Goal: Transaction & Acquisition: Download file/media

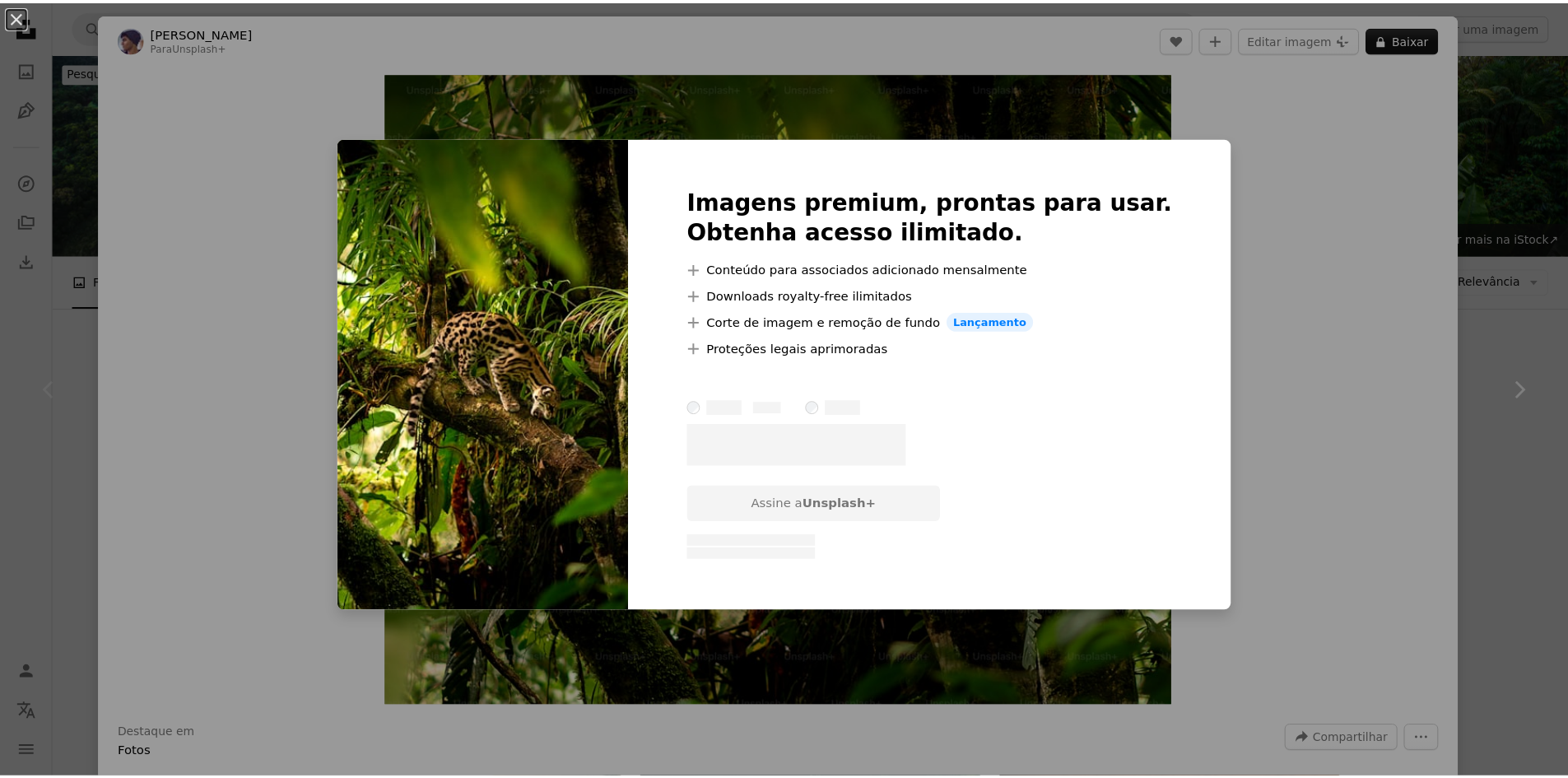
scroll to position [329, 0]
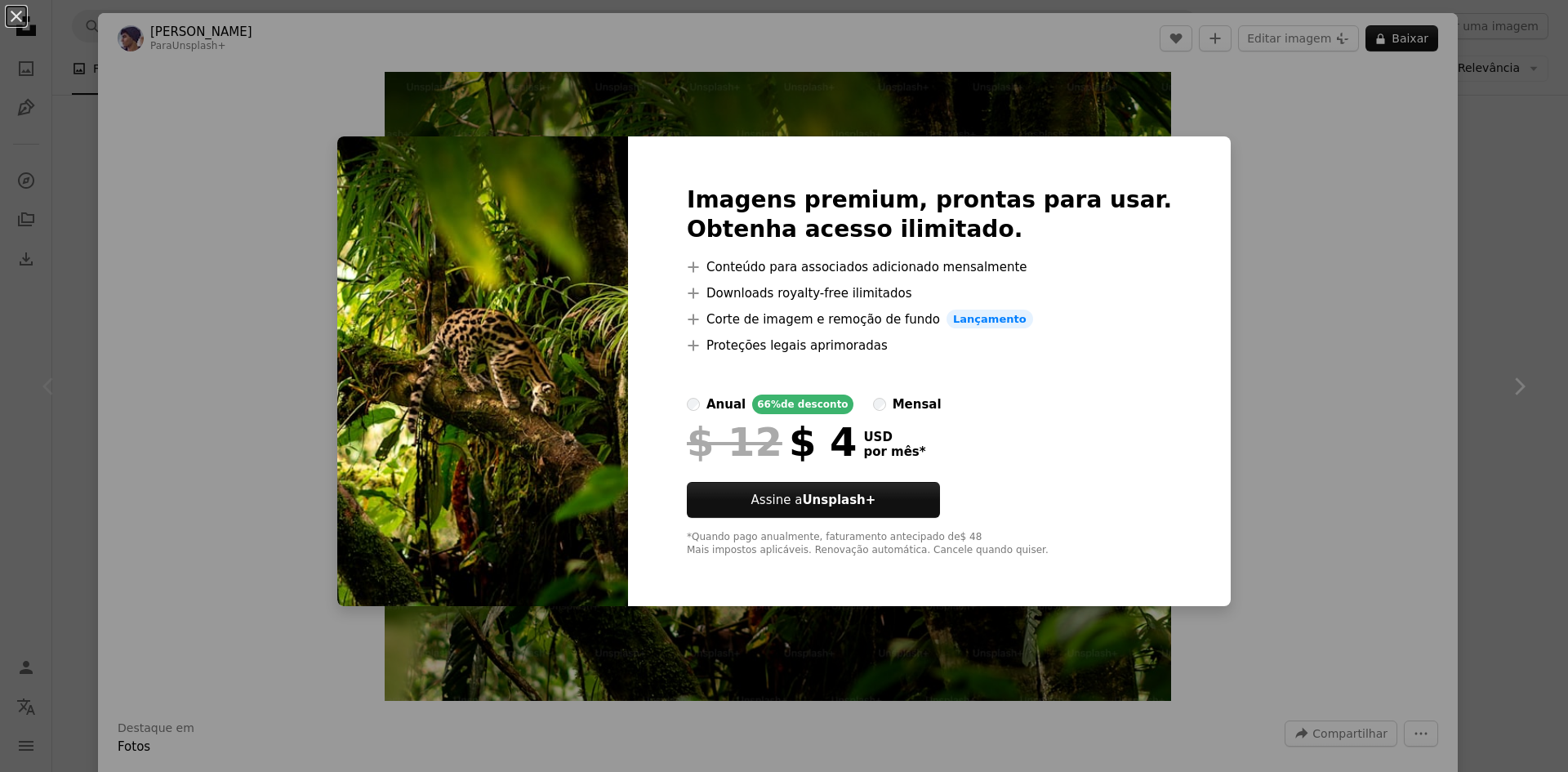
click at [1510, 243] on div "An X shape Imagens premium, prontas para usar. Obtenha acesso ilimitado. A plus…" at bounding box center [784, 386] width 1568 height 772
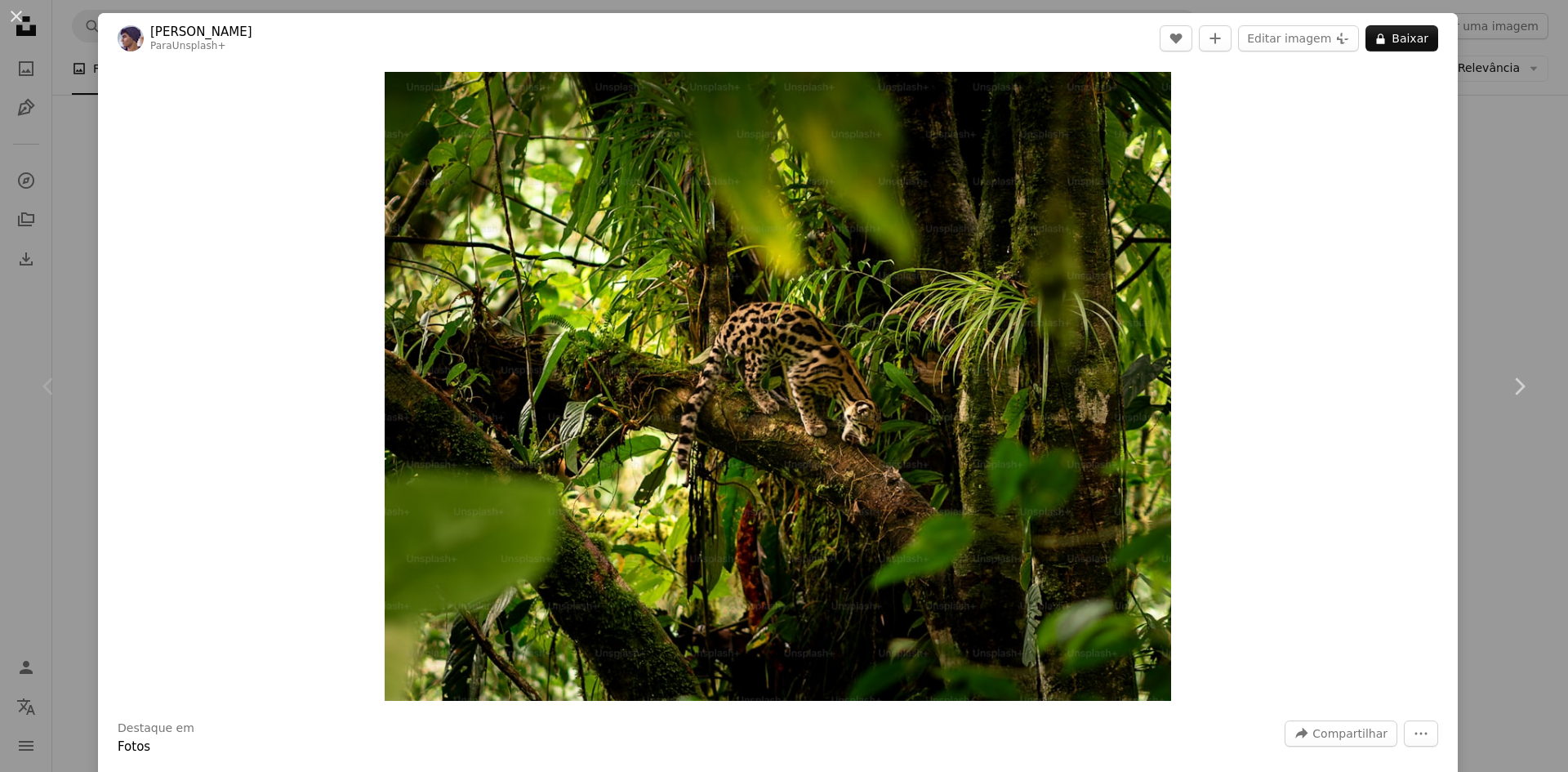
click at [1508, 243] on div "An X shape Chevron left Chevron right [PERSON_NAME] Para Unsplash+ A heart A pl…" at bounding box center [784, 386] width 1568 height 772
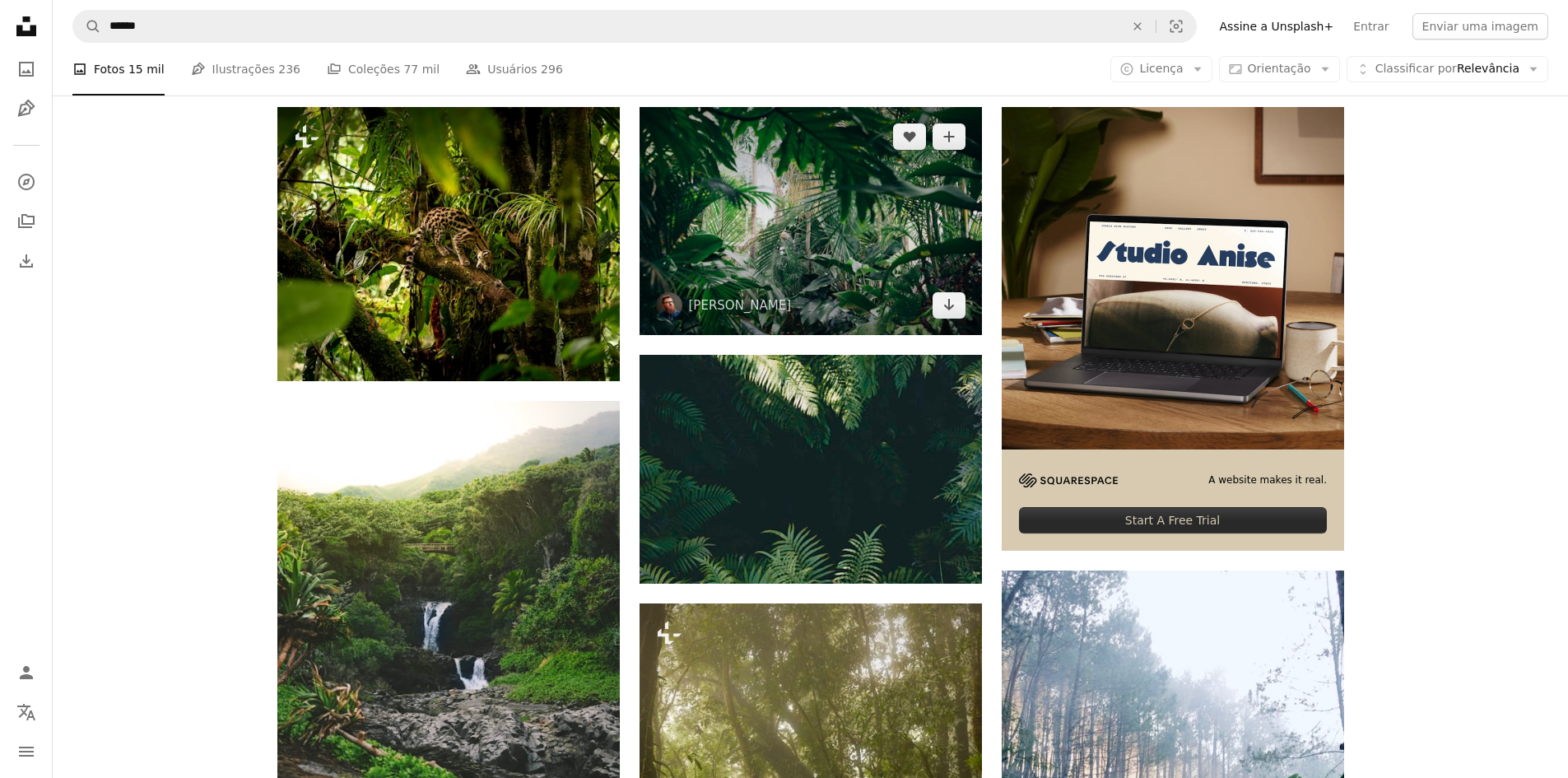
click at [838, 207] on img at bounding box center [811, 221] width 342 height 228
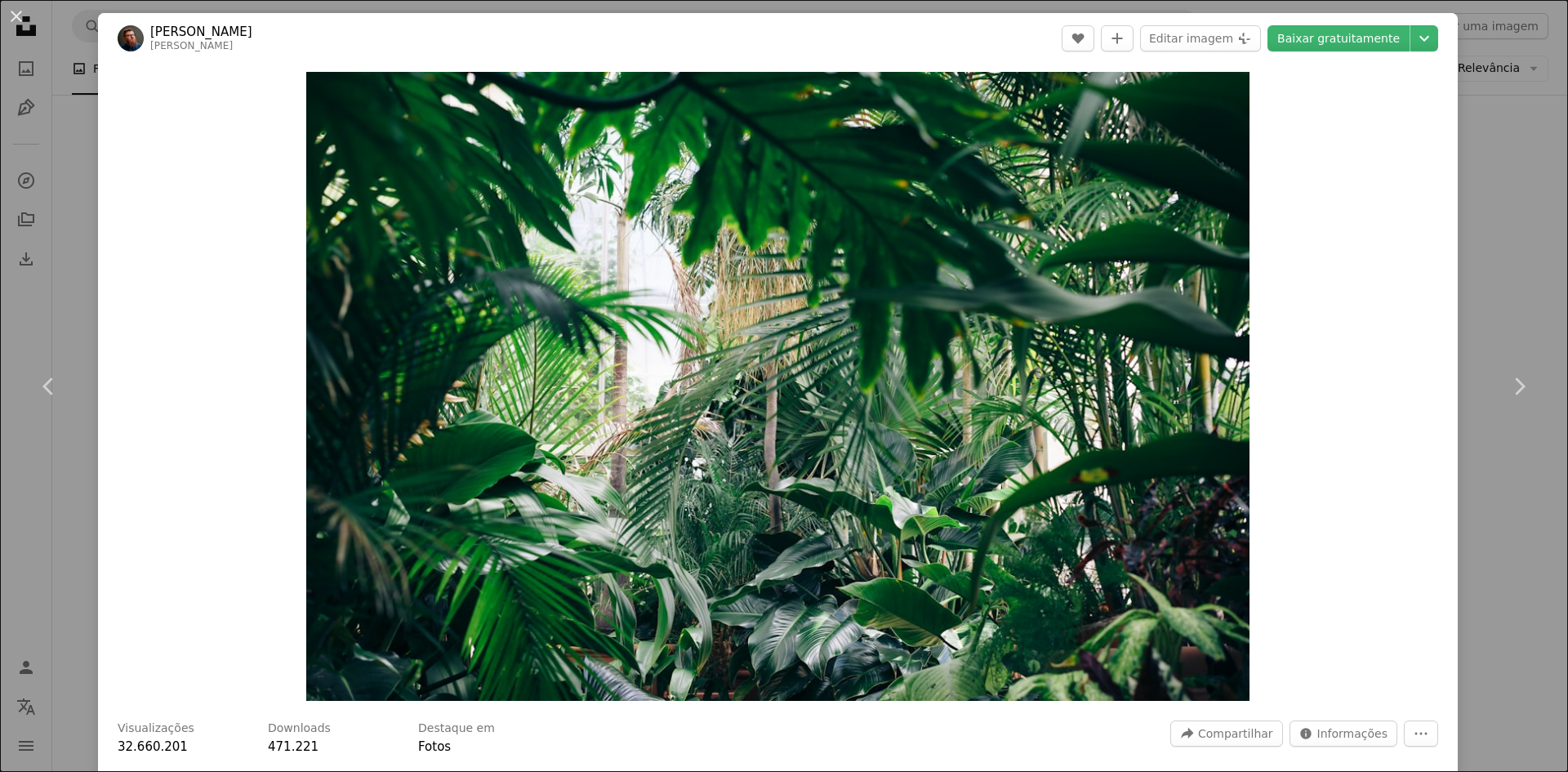
click at [1487, 217] on div "An X shape Chevron left Chevron right [PERSON_NAME] chrisabney A heart A plus s…" at bounding box center [784, 386] width 1568 height 772
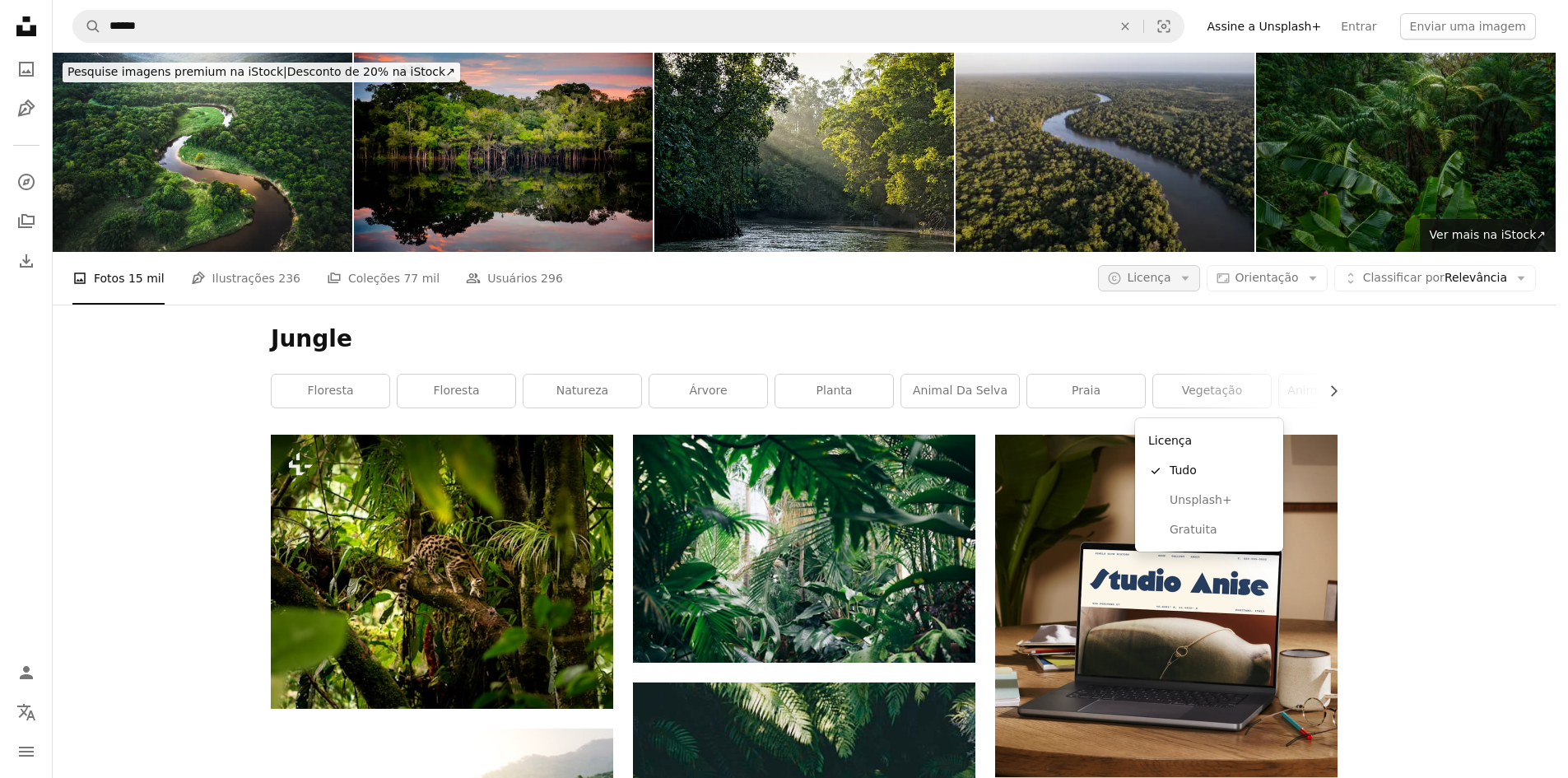
click at [1199, 265] on button "A copyright icon © Licença Arrow down" at bounding box center [1148, 278] width 101 height 26
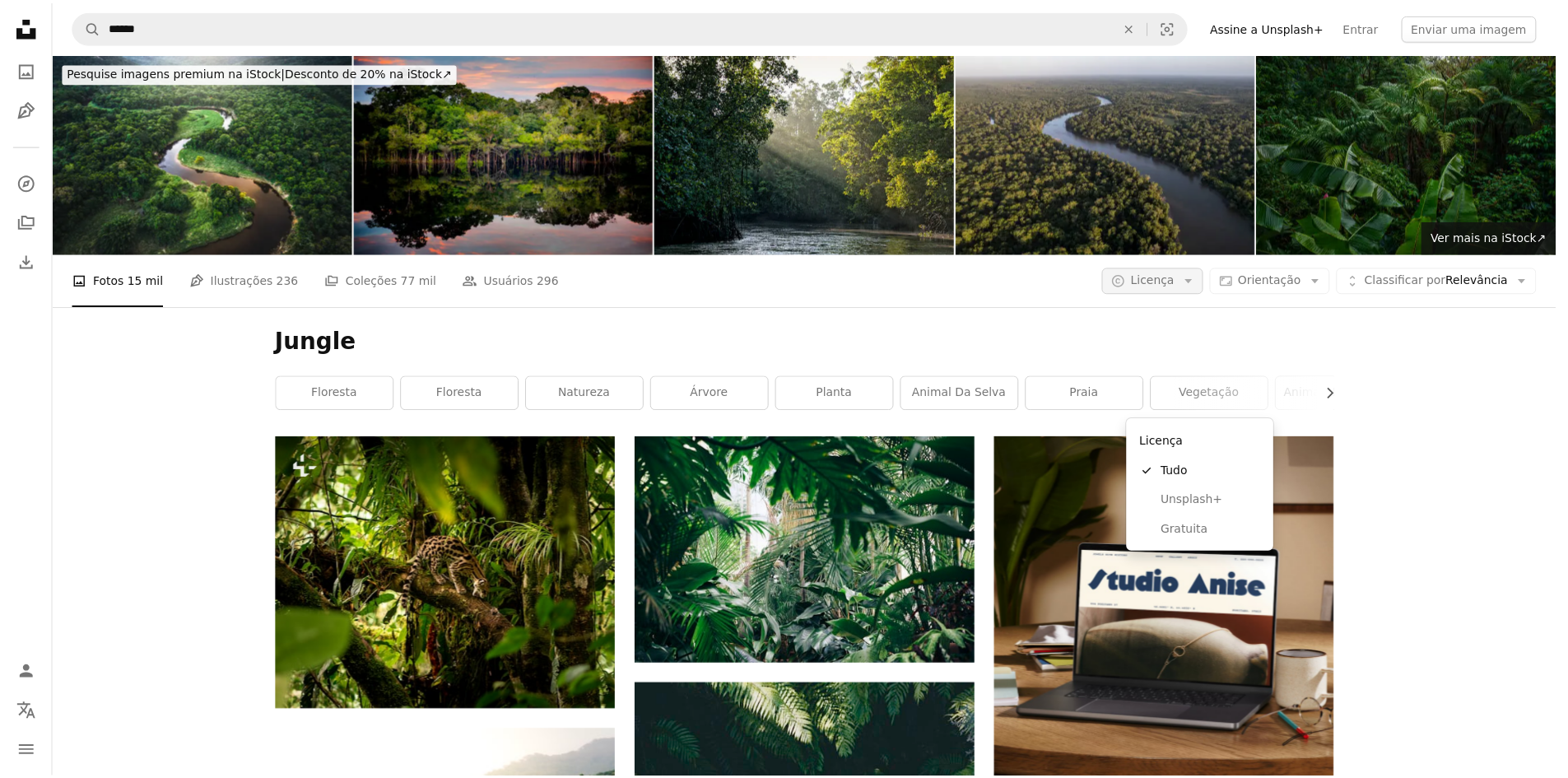
scroll to position [329, 0]
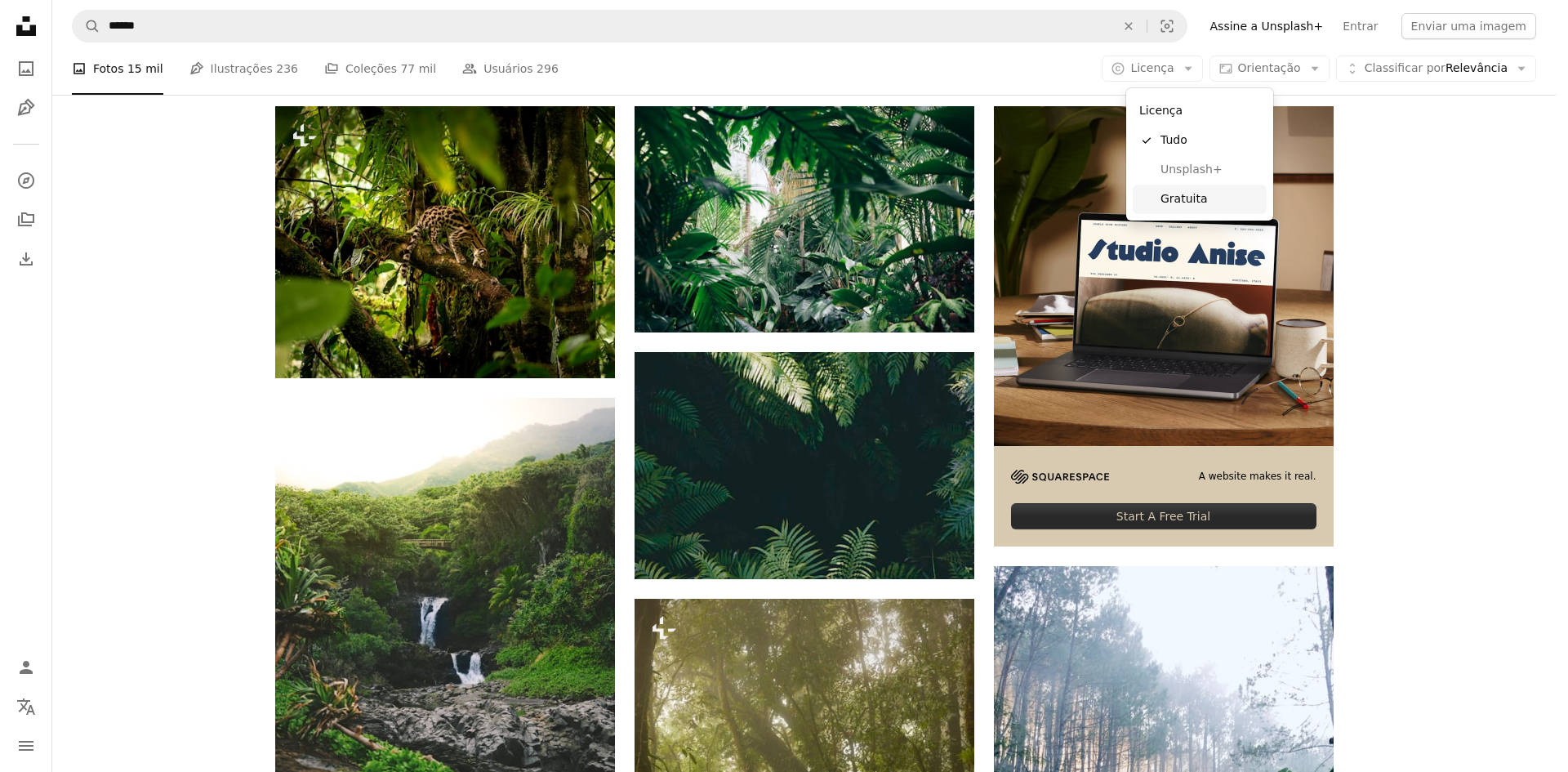
click at [1188, 191] on span "Gratuita" at bounding box center [1211, 199] width 100 height 16
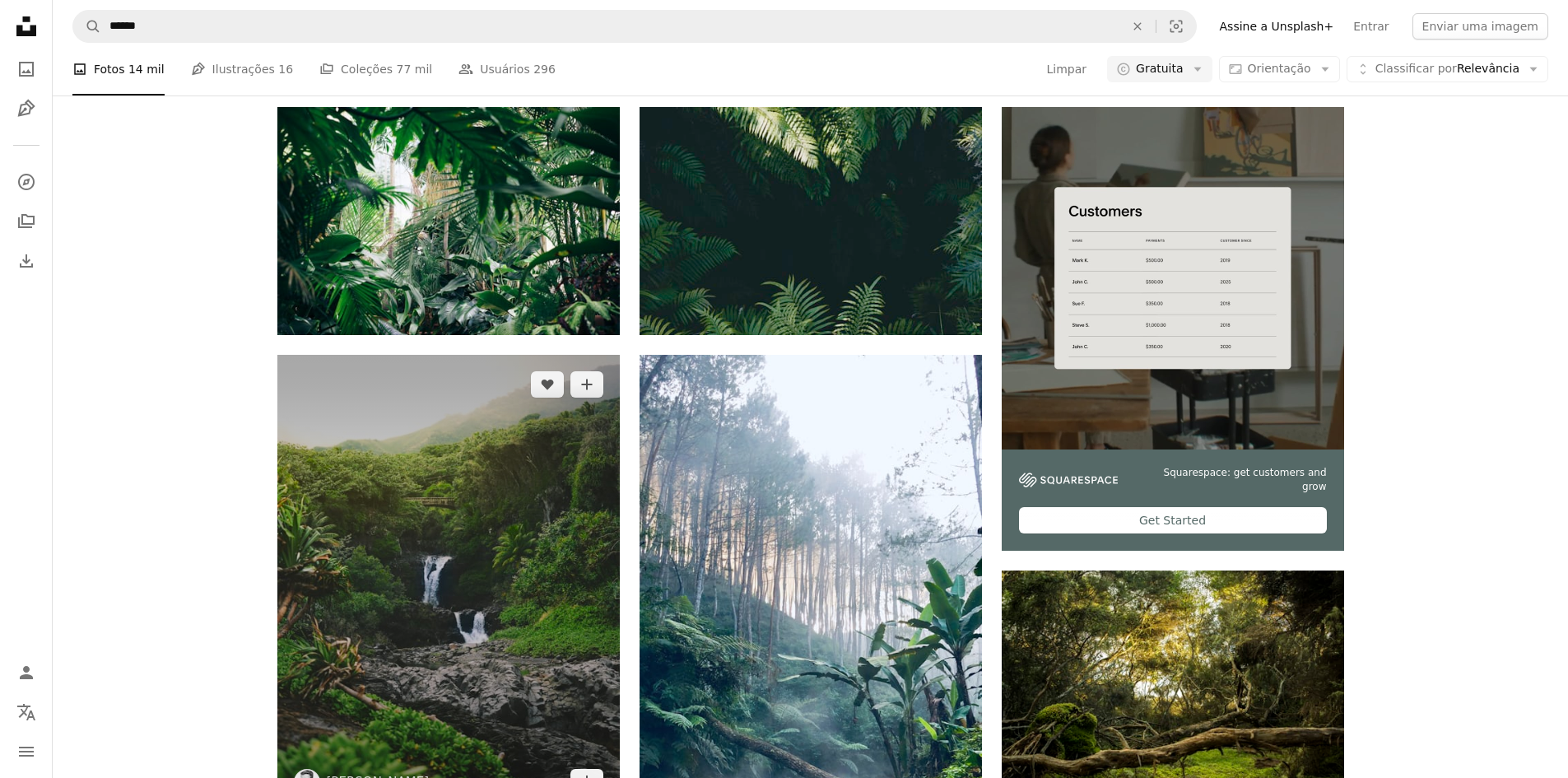
scroll to position [164, 0]
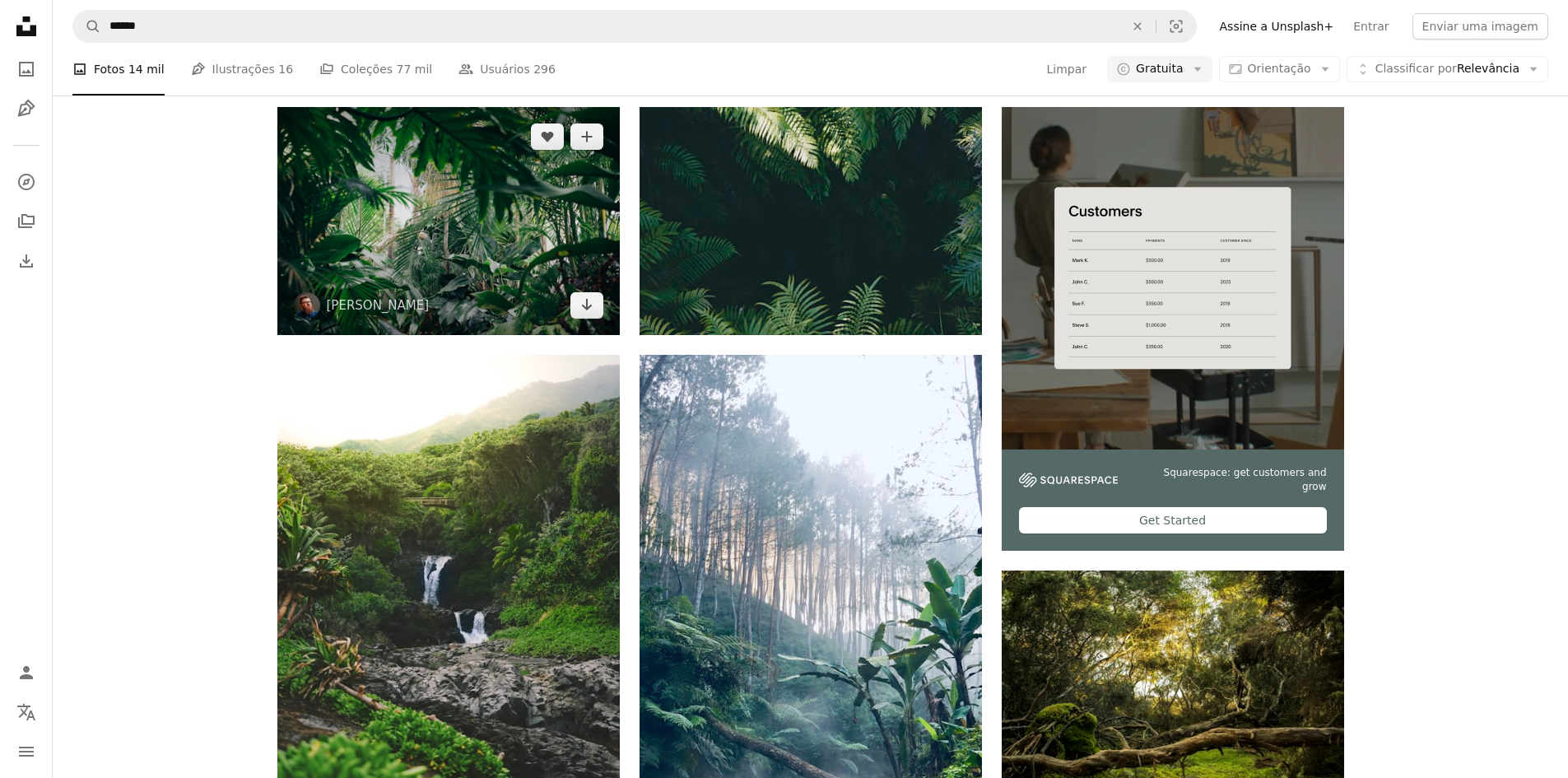
click at [559, 335] on img at bounding box center [448, 221] width 342 height 228
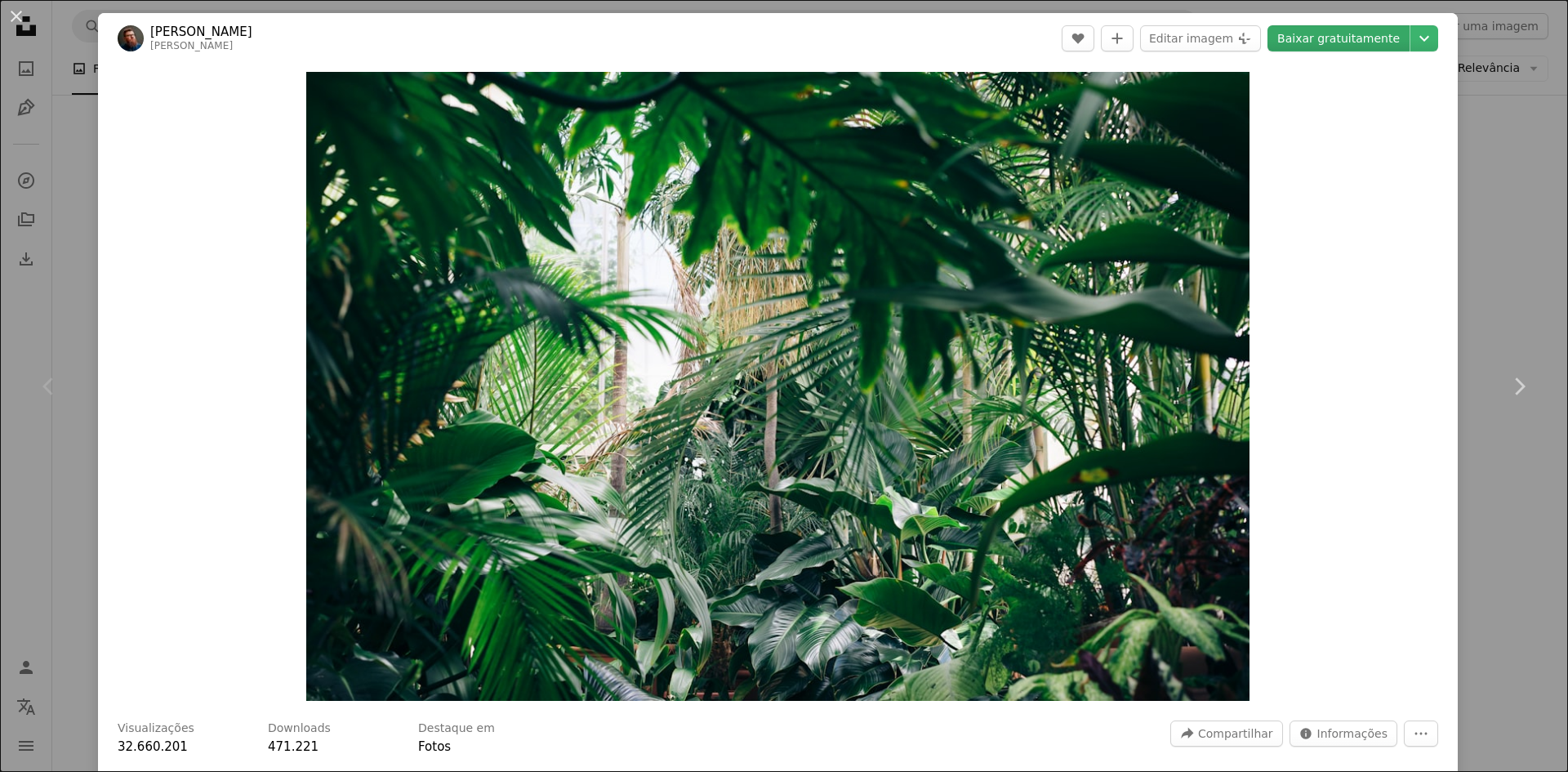
click at [1366, 46] on link "Baixar gratuitamente" at bounding box center [1339, 38] width 142 height 26
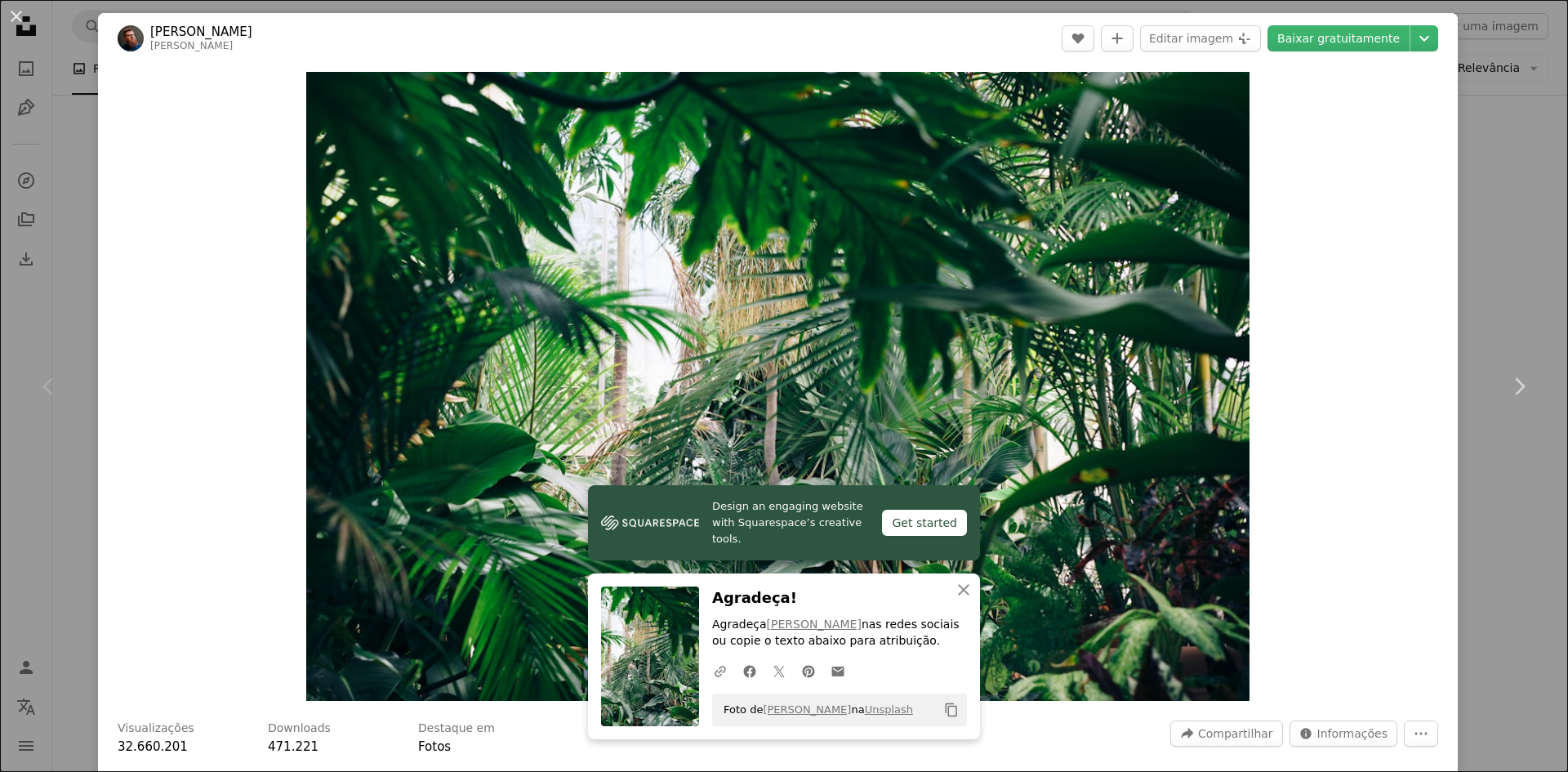
click at [1444, 286] on div "Zoom in" at bounding box center [778, 386] width 1360 height 645
click at [1487, 248] on div "An X shape Chevron left Chevron right [PERSON_NAME] chrisabney A heart A plus s…" at bounding box center [784, 386] width 1568 height 772
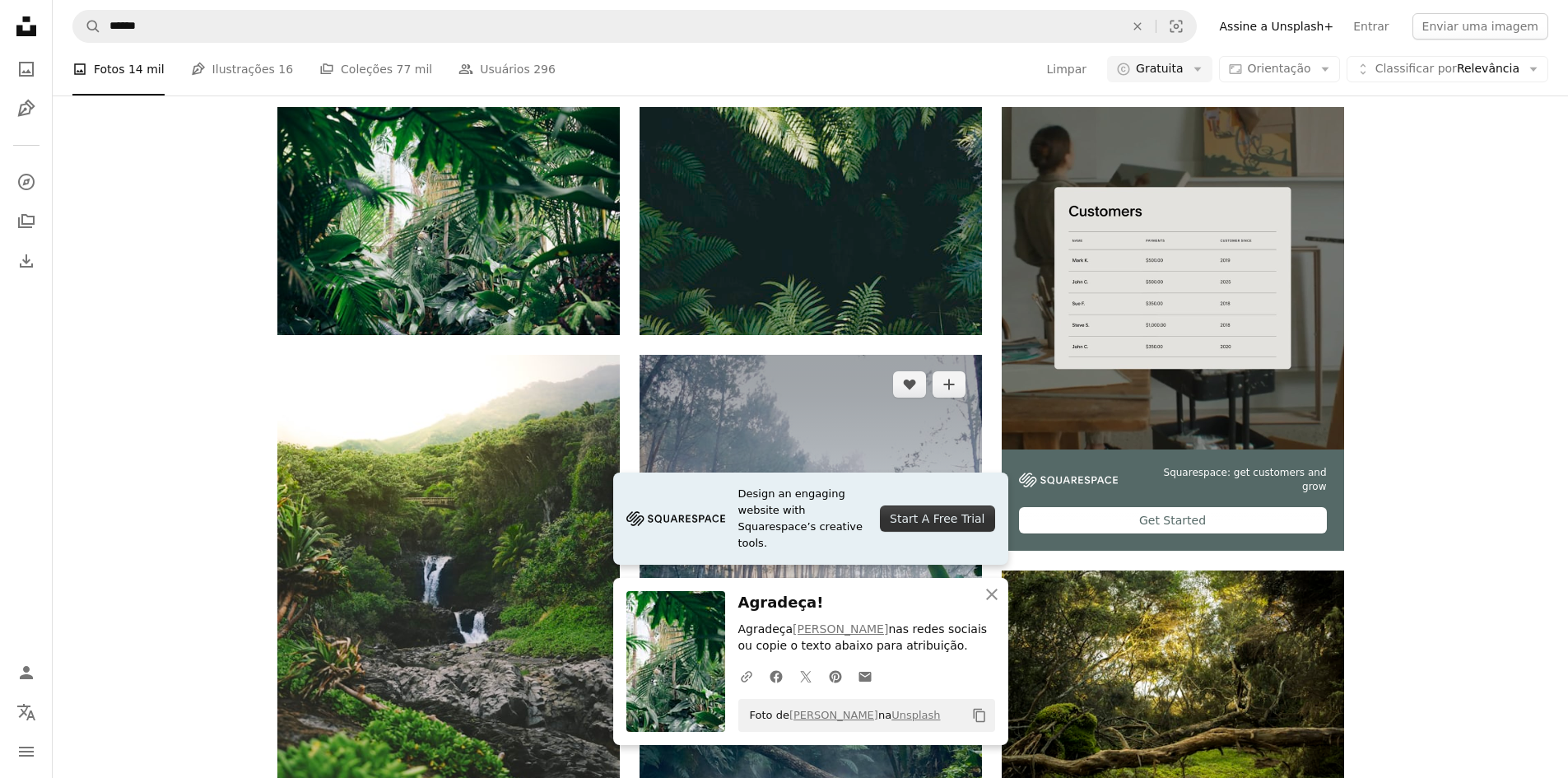
scroll to position [494, 0]
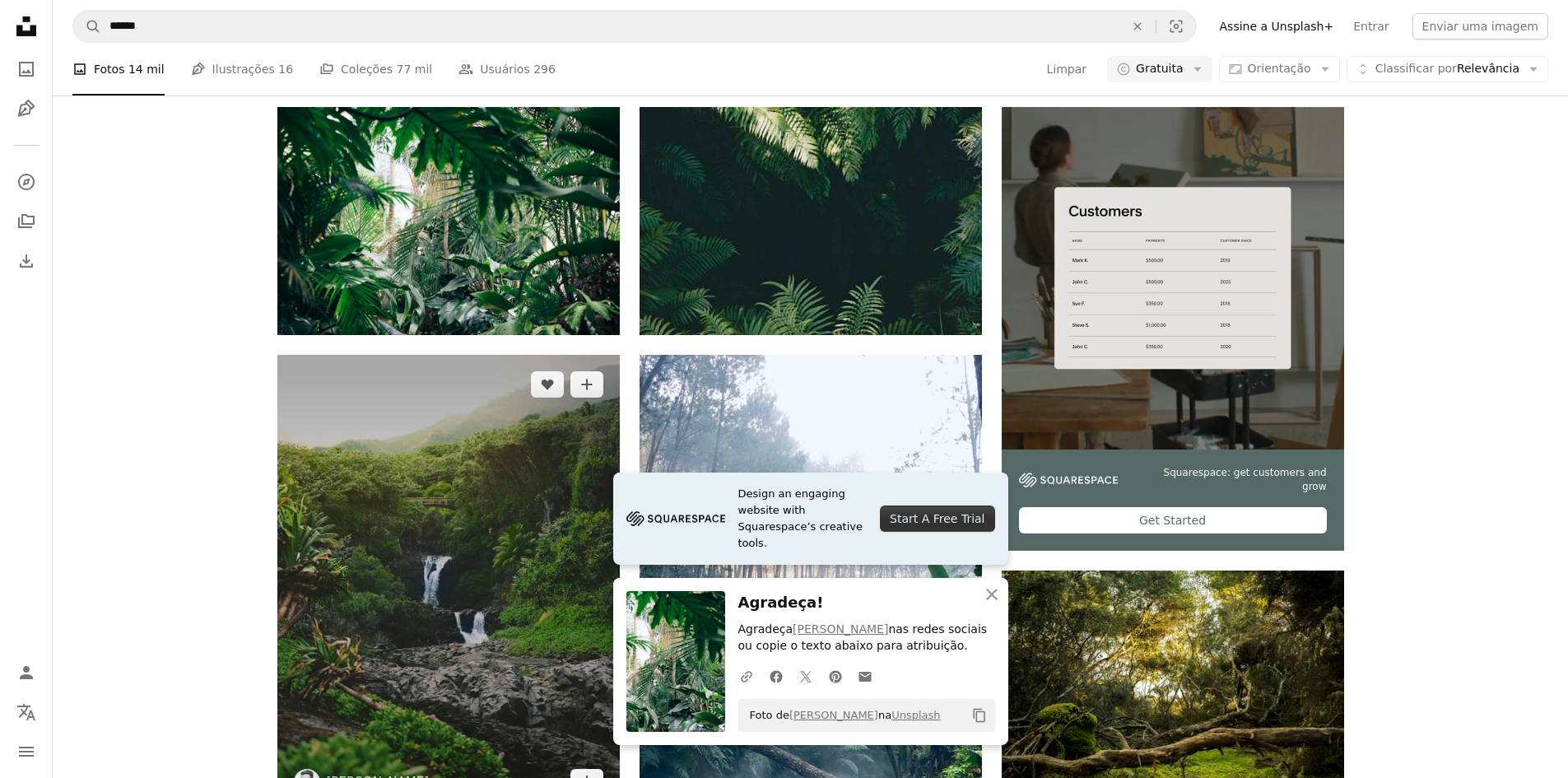
click at [555, 394] on img at bounding box center [448, 583] width 342 height 457
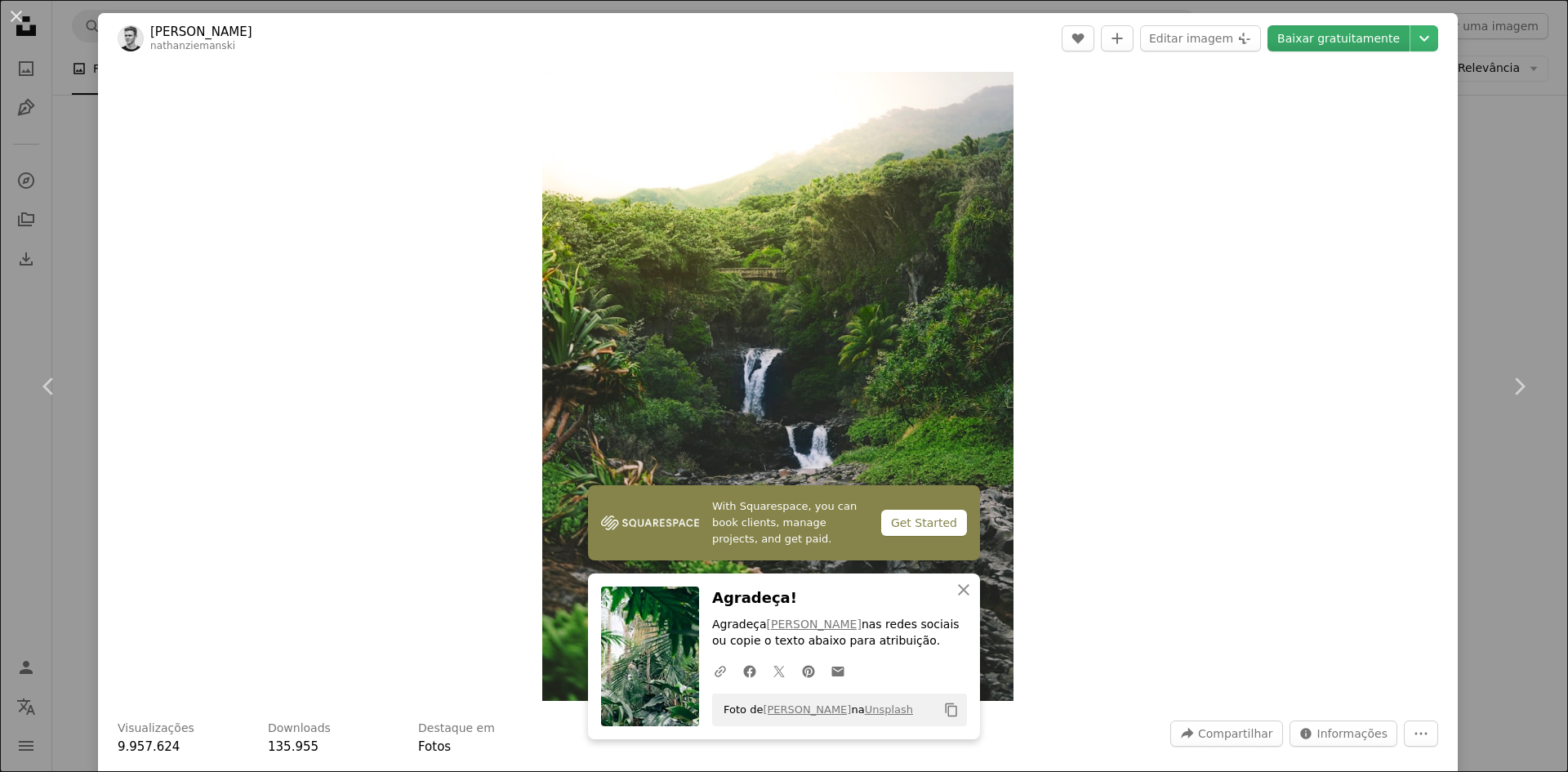
click at [1350, 48] on link "Baixar gratuitamente" at bounding box center [1339, 38] width 142 height 26
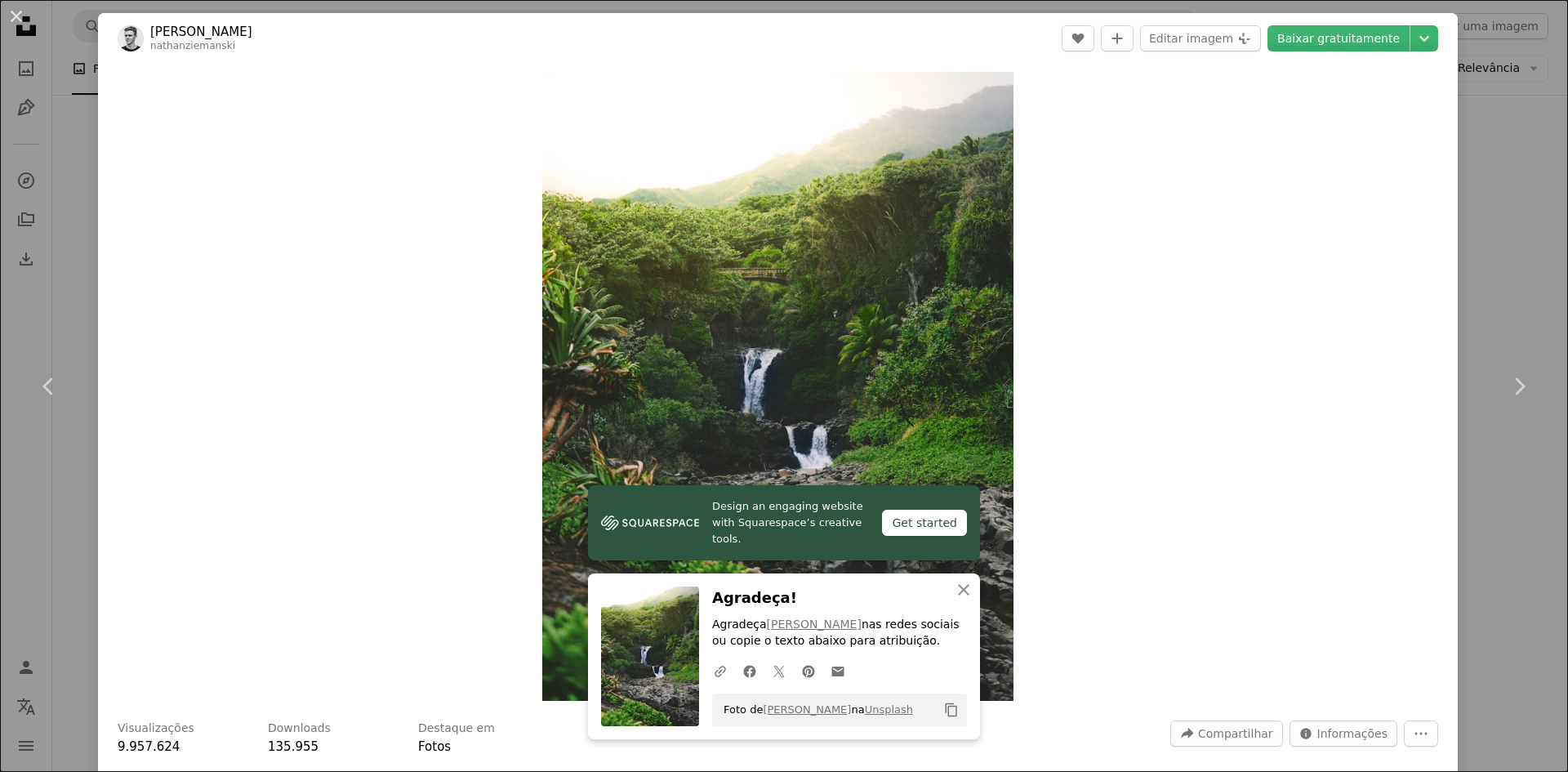
click at [1471, 233] on div "An X shape Chevron left Chevron right [PERSON_NAME] nathanziemanski A heart A p…" at bounding box center [784, 386] width 1568 height 772
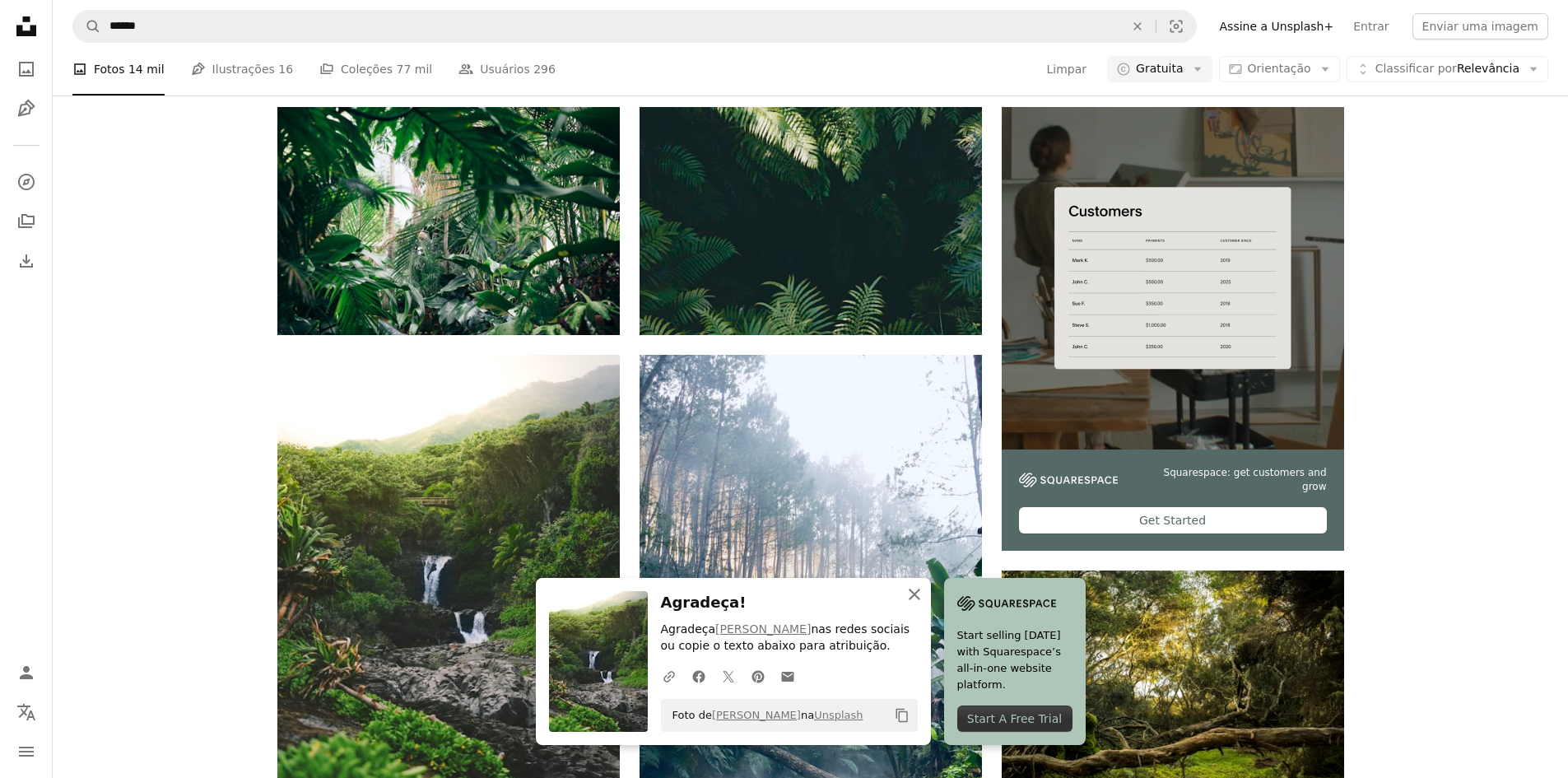
click at [906, 588] on icon "An X shape" at bounding box center [914, 594] width 20 height 20
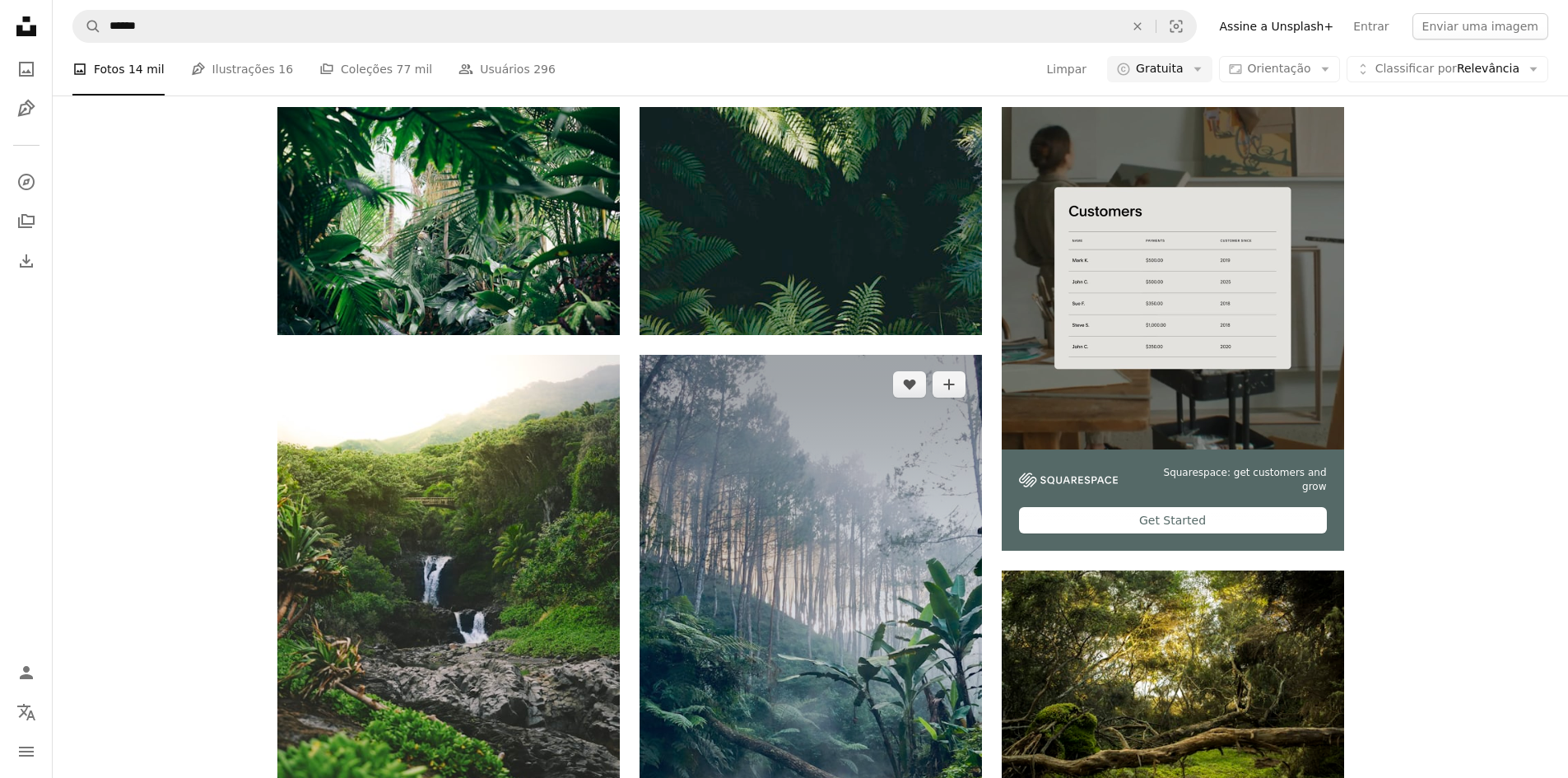
scroll to position [659, 0]
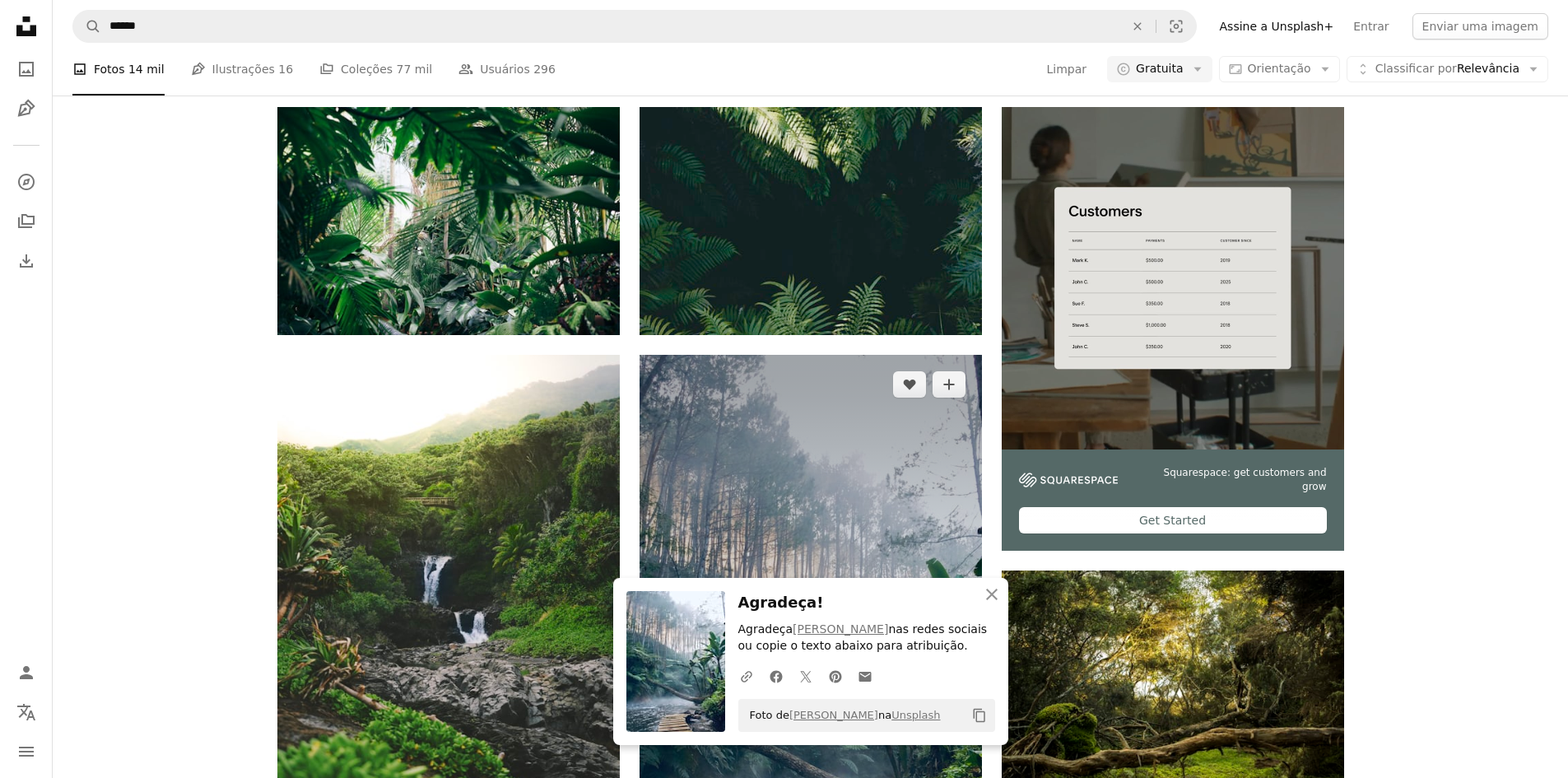
scroll to position [1234, 0]
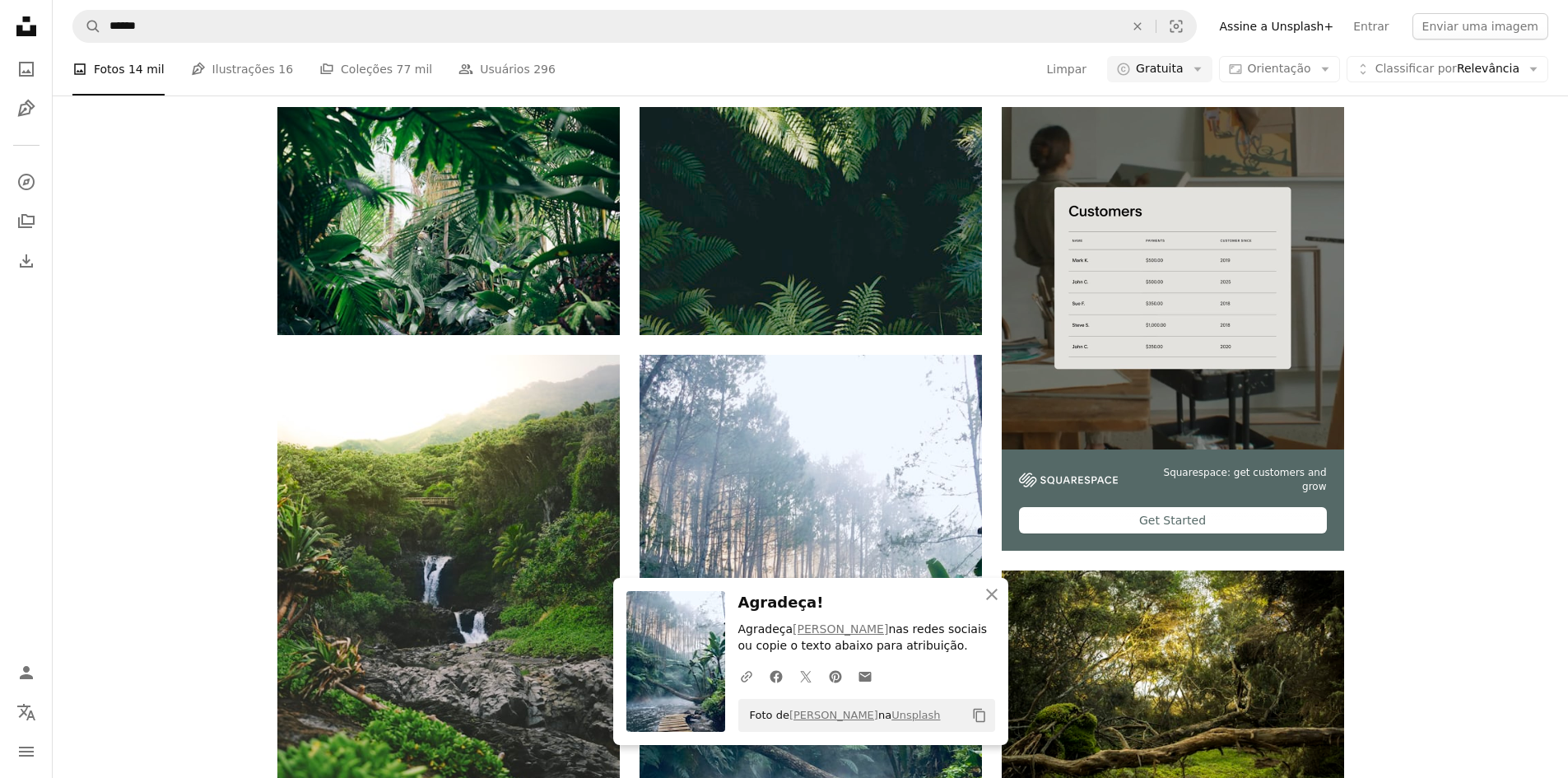
click at [991, 586] on icon "An X shape" at bounding box center [992, 594] width 20 height 20
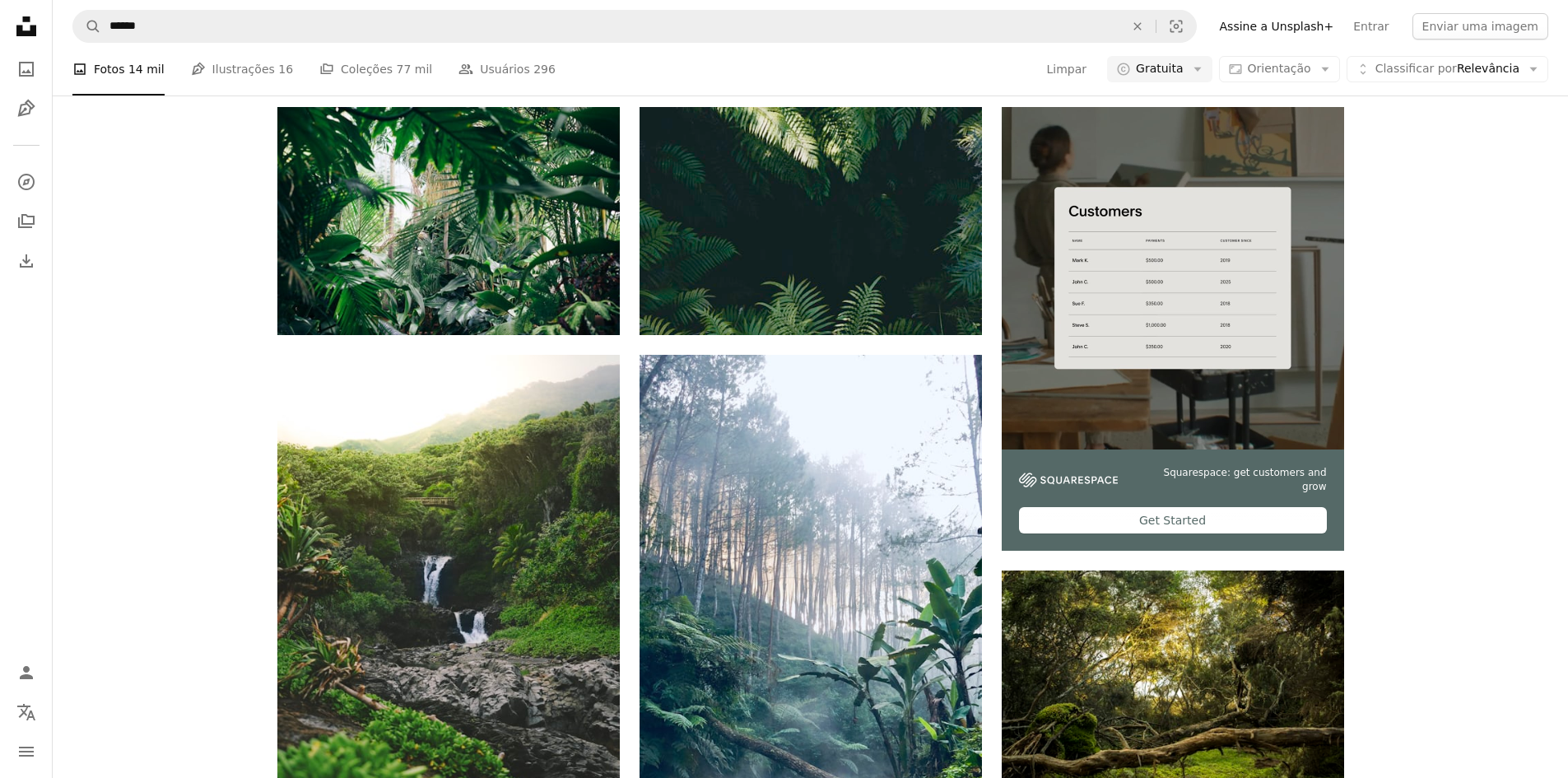
scroll to position [2597, 0]
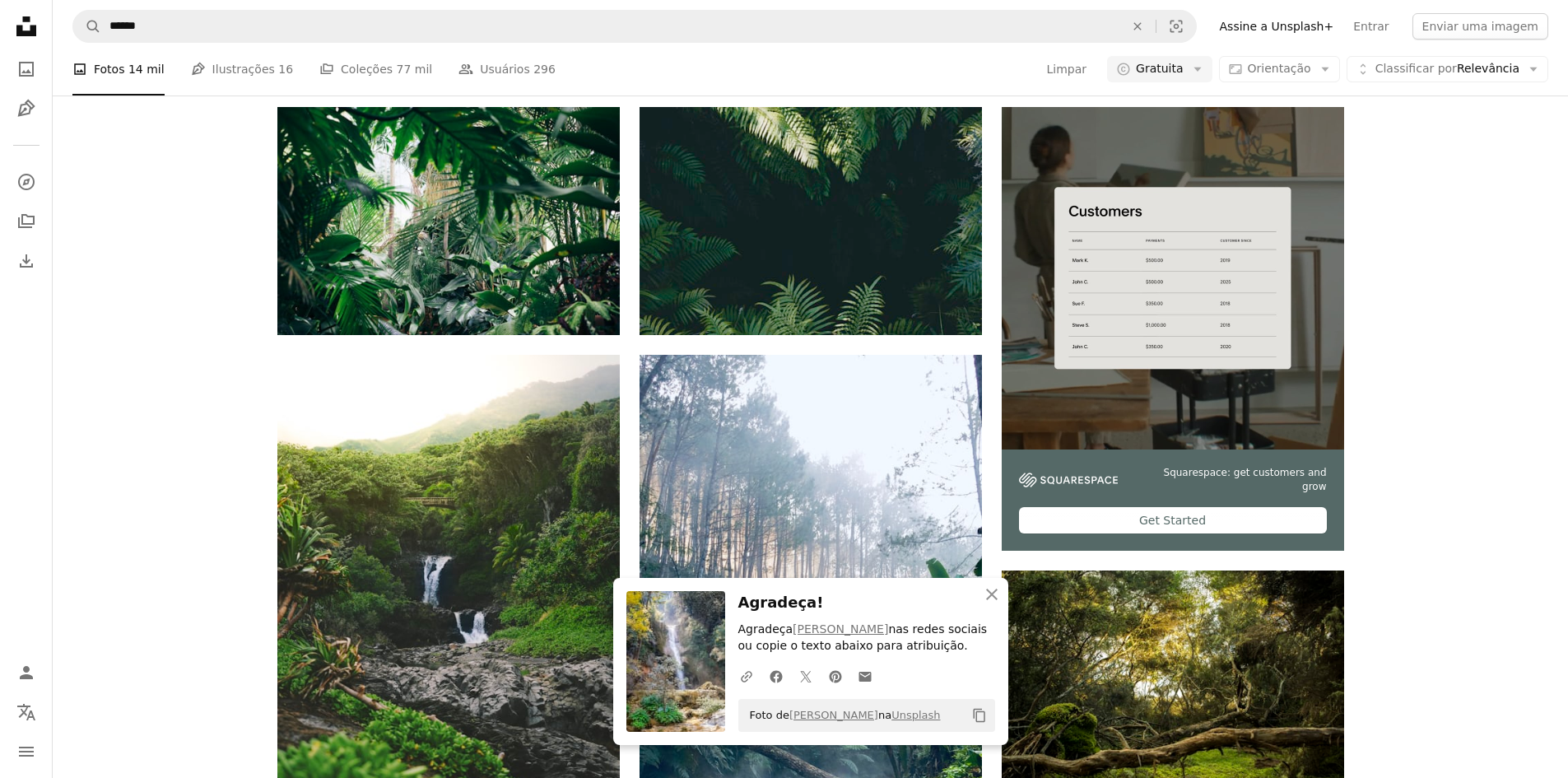
scroll to position [6034, 0]
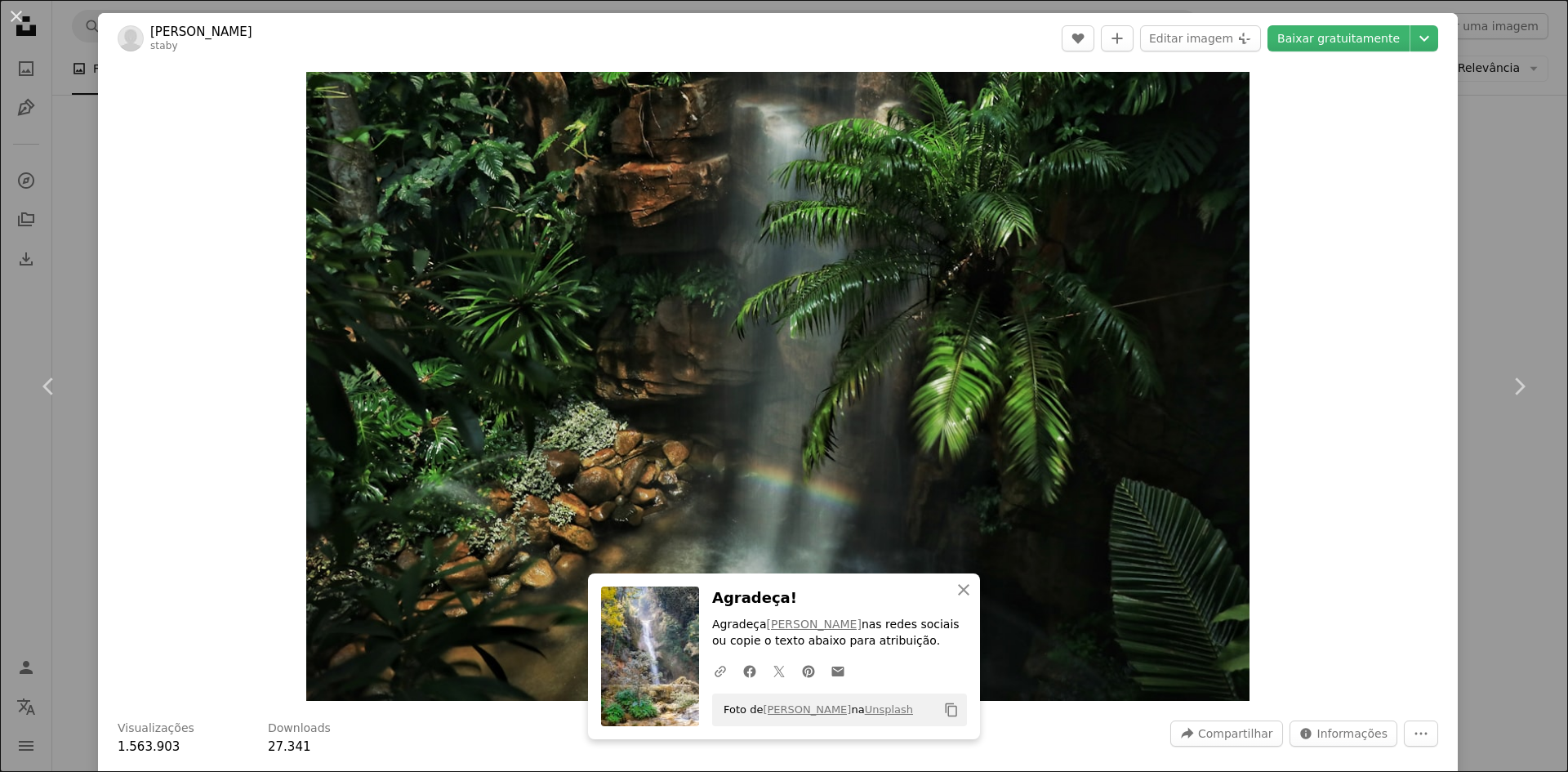
click at [1469, 254] on div "An X shape Chevron left Chevron right [PERSON_NAME] [PERSON_NAME] A heart A plu…" at bounding box center [784, 386] width 1568 height 772
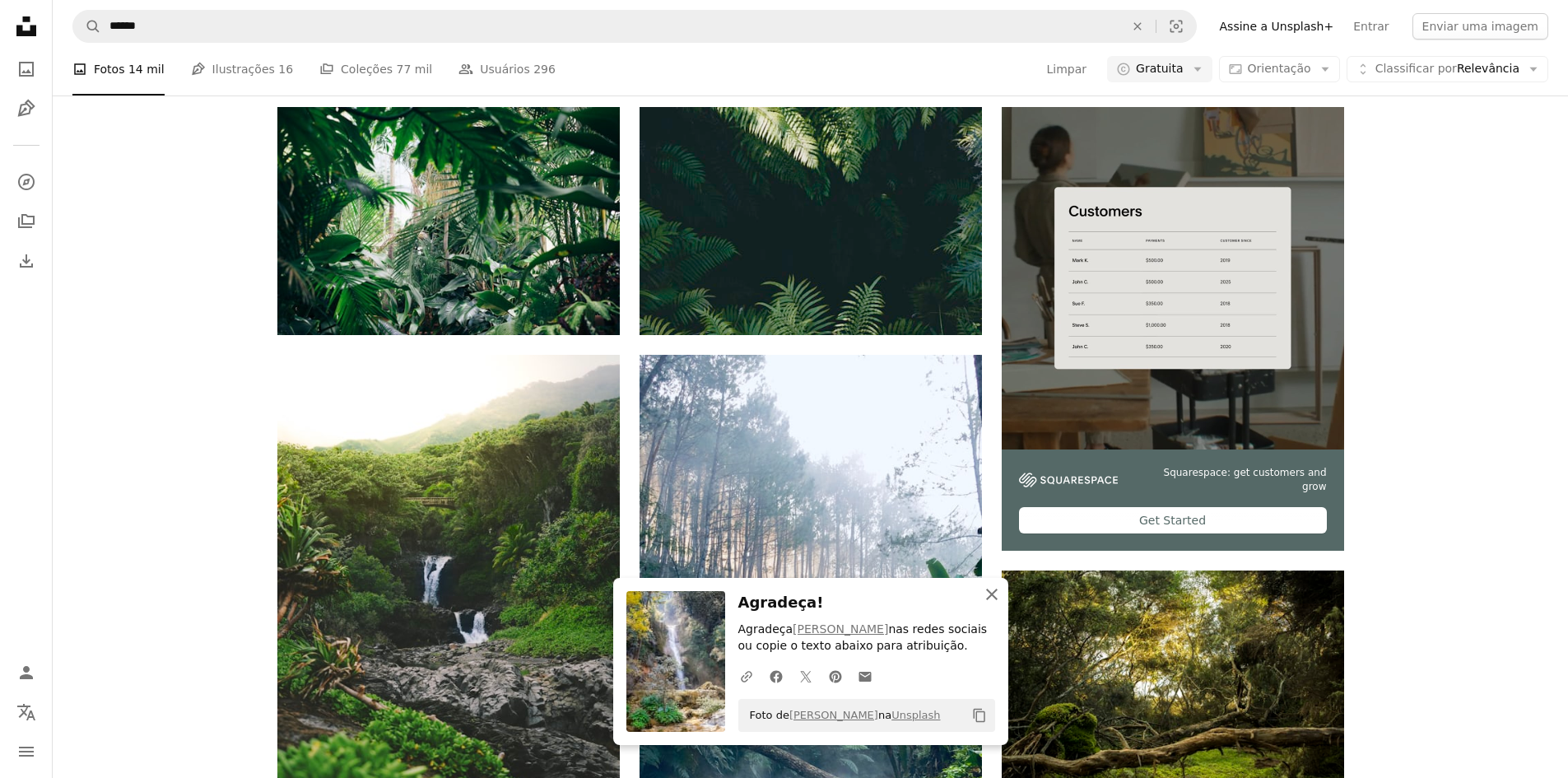
click at [992, 601] on icon "An X shape" at bounding box center [992, 594] width 20 height 20
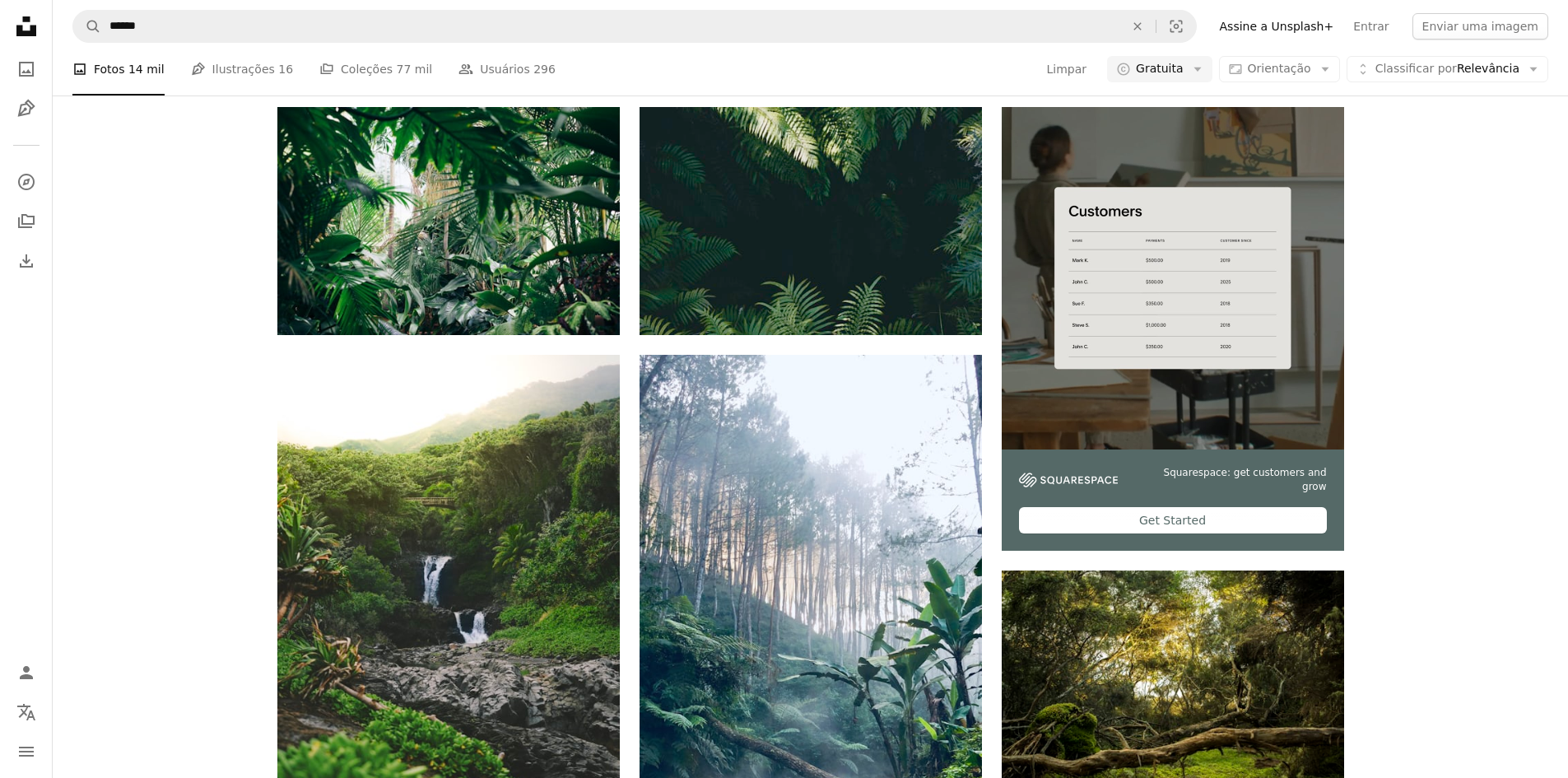
scroll to position [6952, 0]
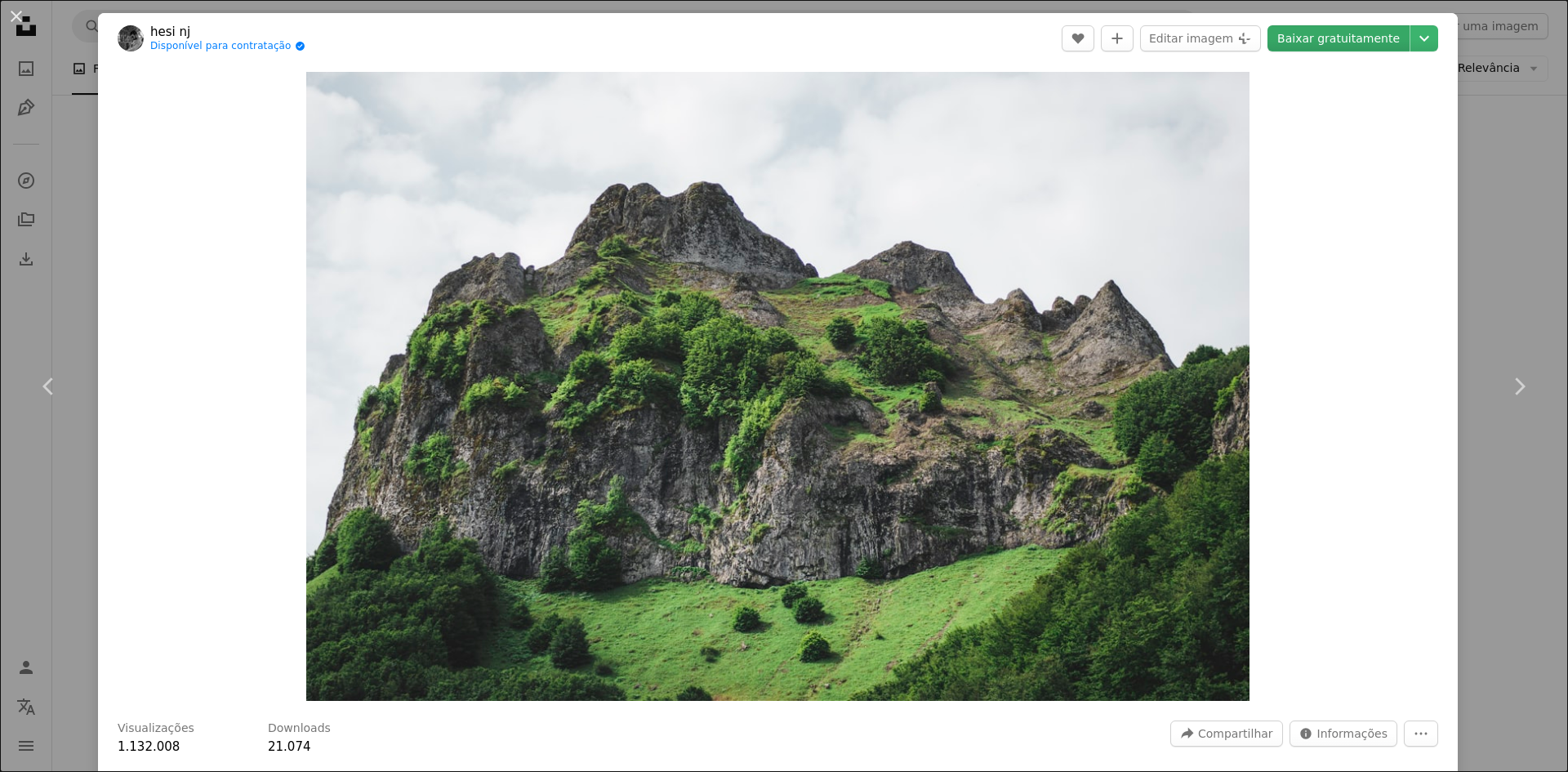
click at [1330, 37] on link "Baixar gratuitamente" at bounding box center [1339, 38] width 142 height 26
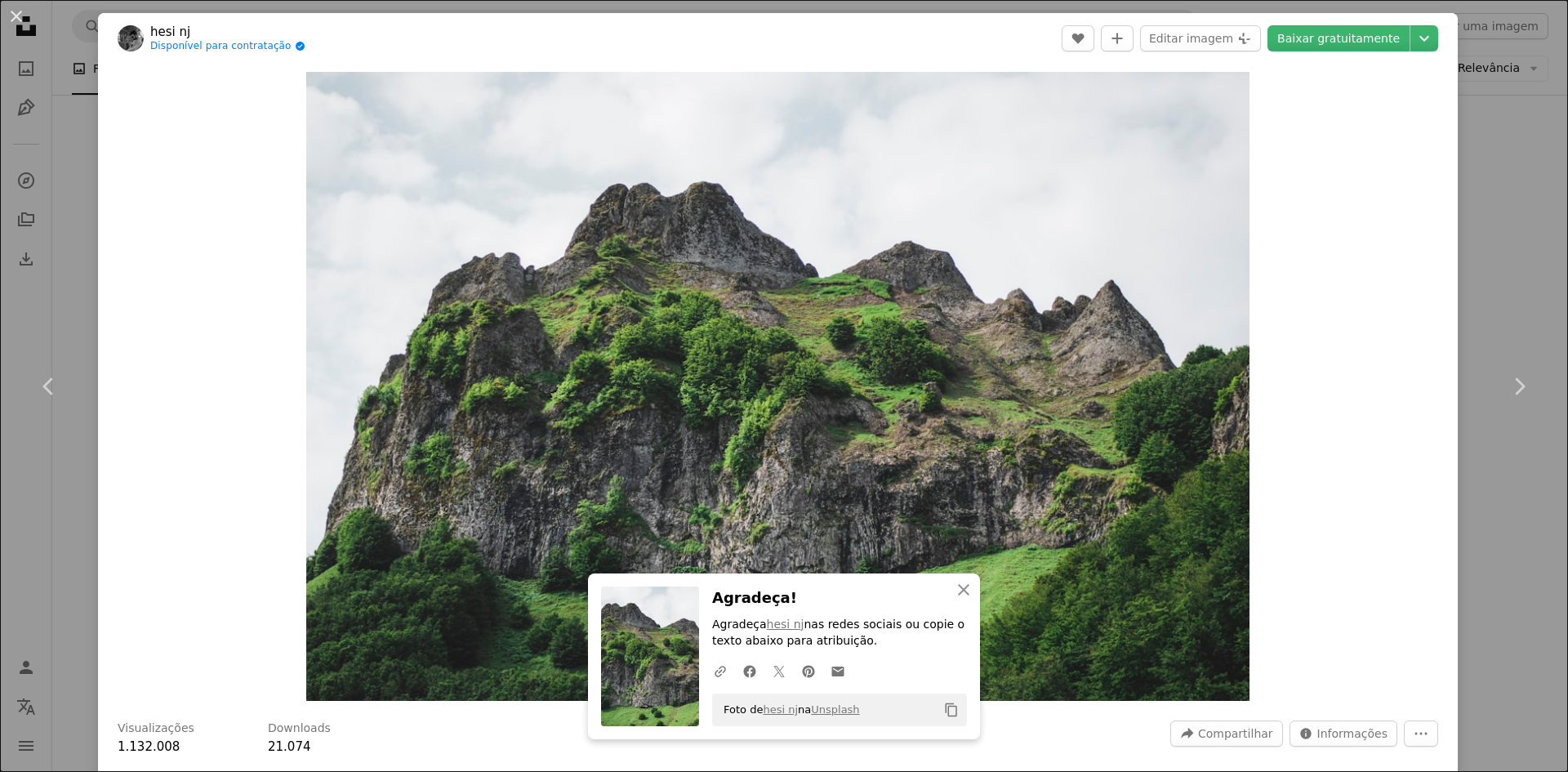
click at [1505, 128] on div "An X shape Chevron left Chevron right hesi nj Disponível para contratação A che…" at bounding box center [784, 386] width 1568 height 772
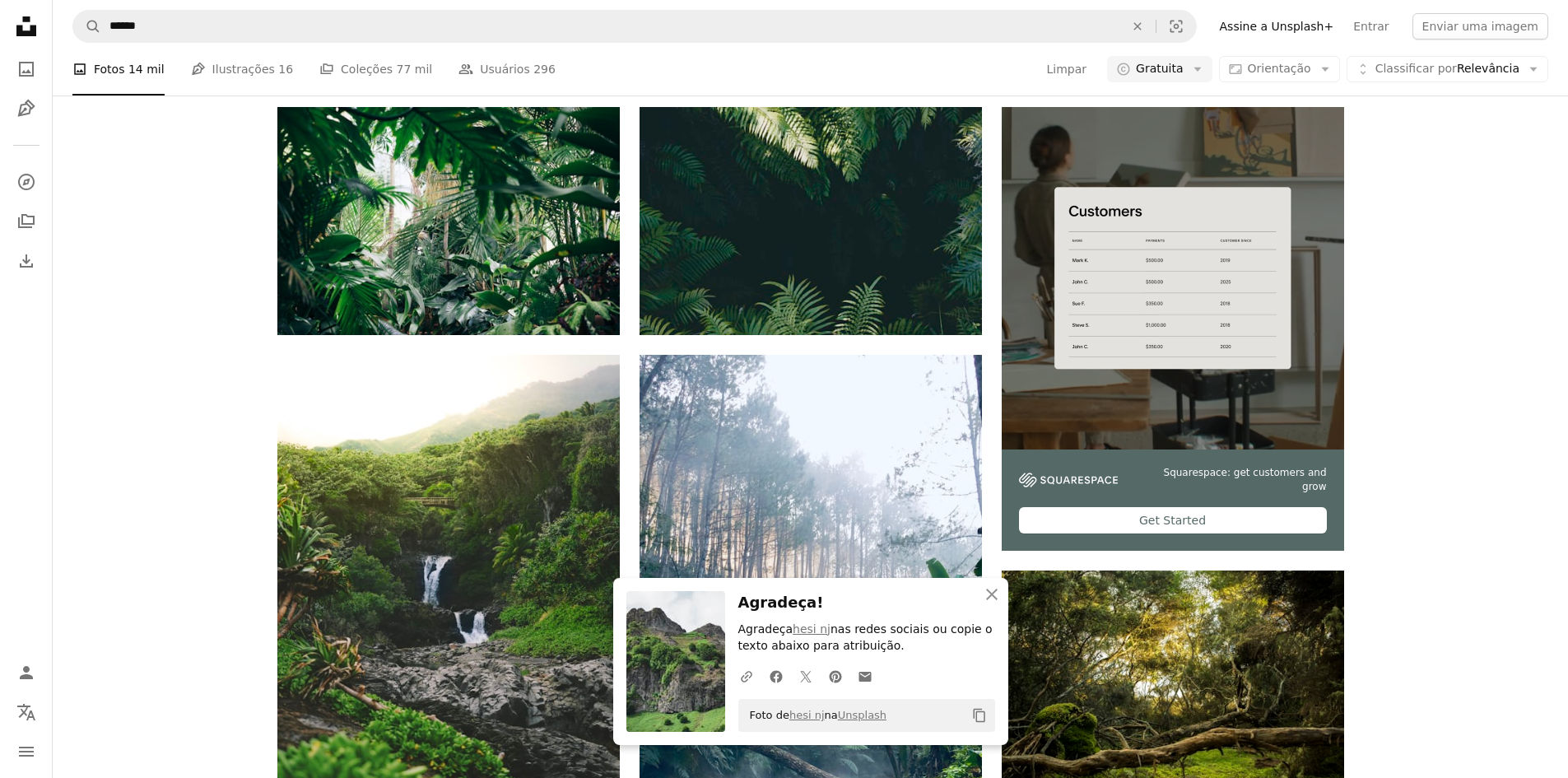
scroll to position [8188, 0]
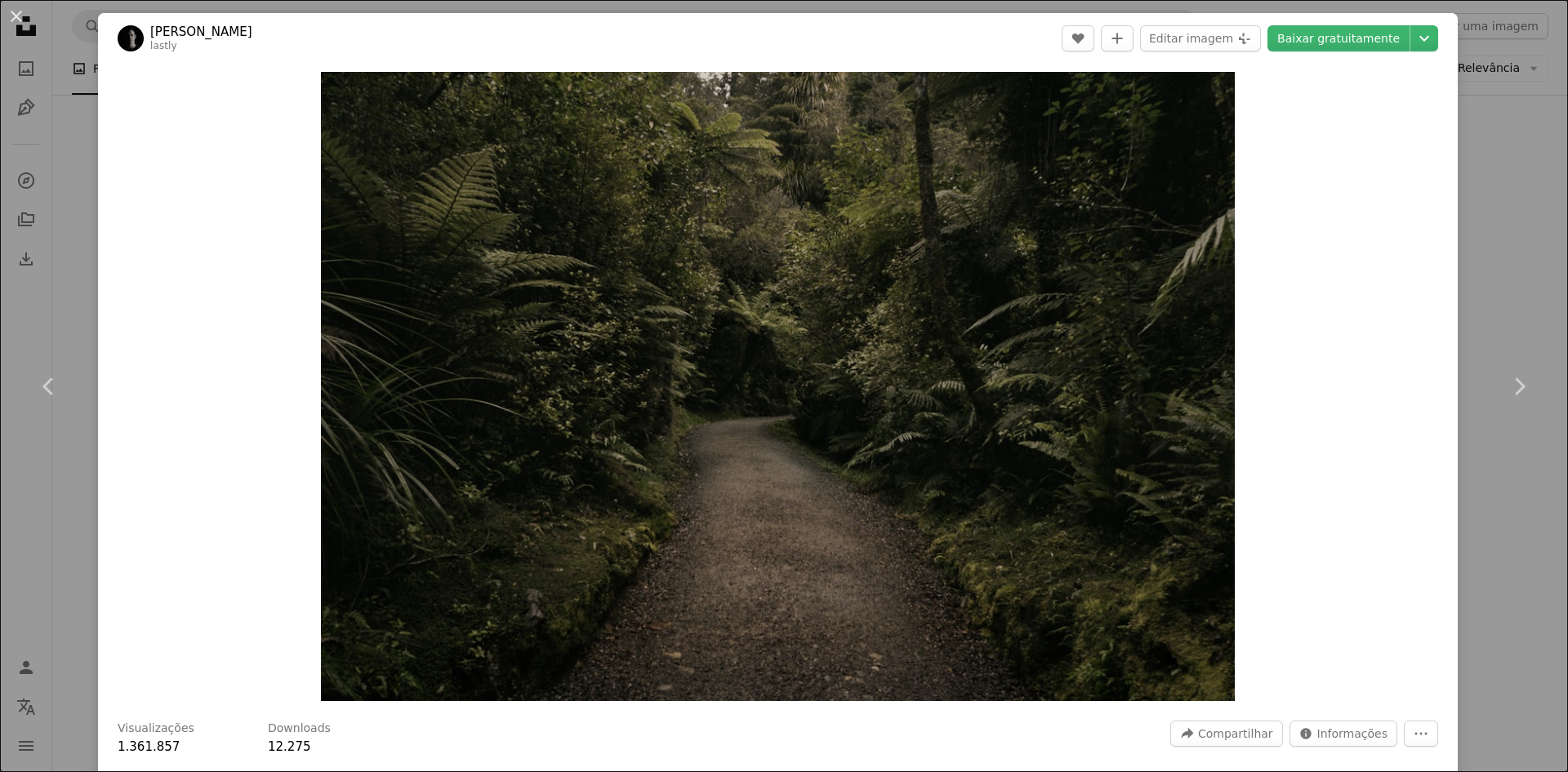
click at [1496, 298] on div "An X shape Chevron left Chevron right [PERSON_NAME] lastly A heart A plus sign …" at bounding box center [784, 386] width 1568 height 772
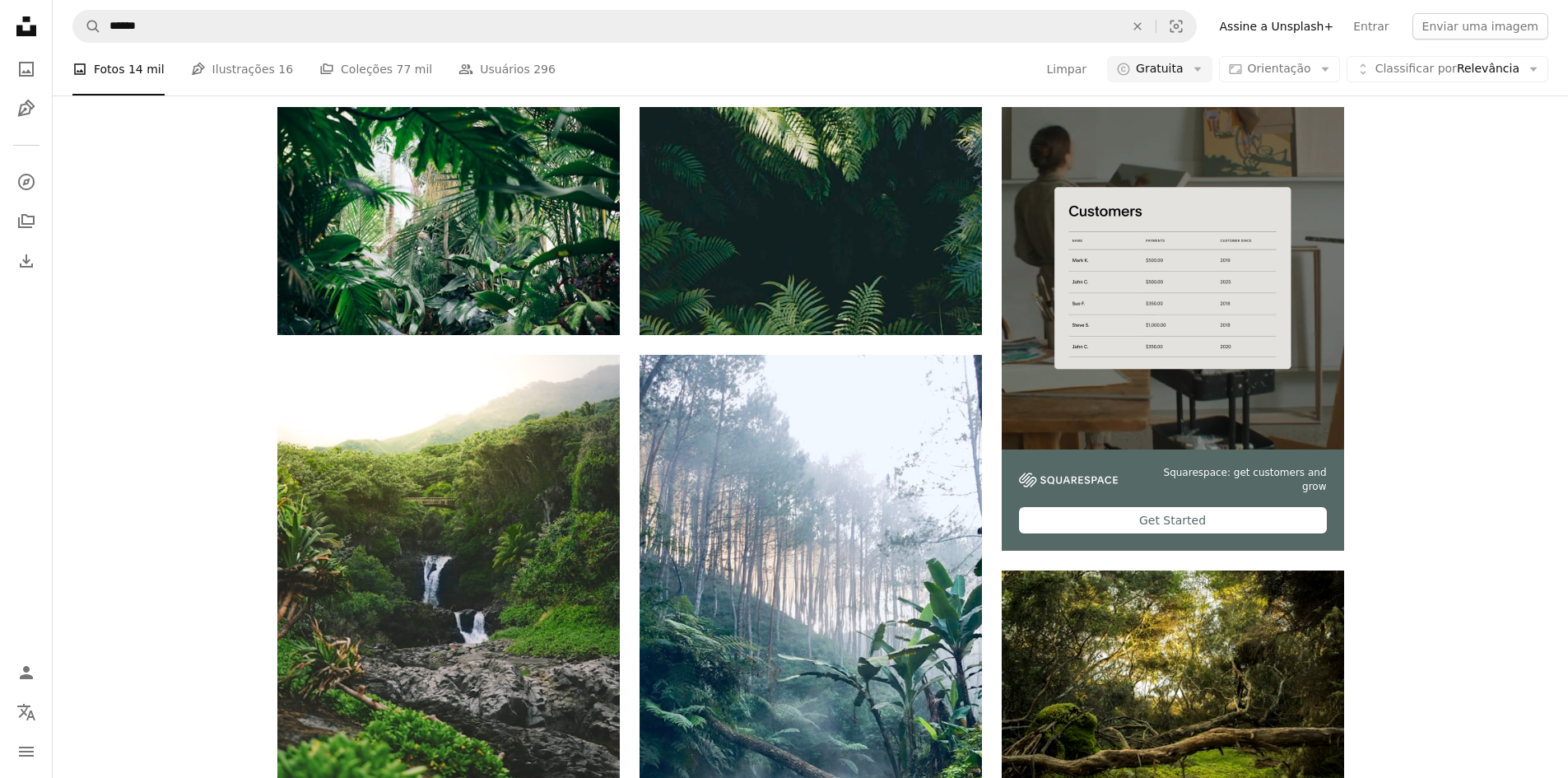
scroll to position [11845, 0]
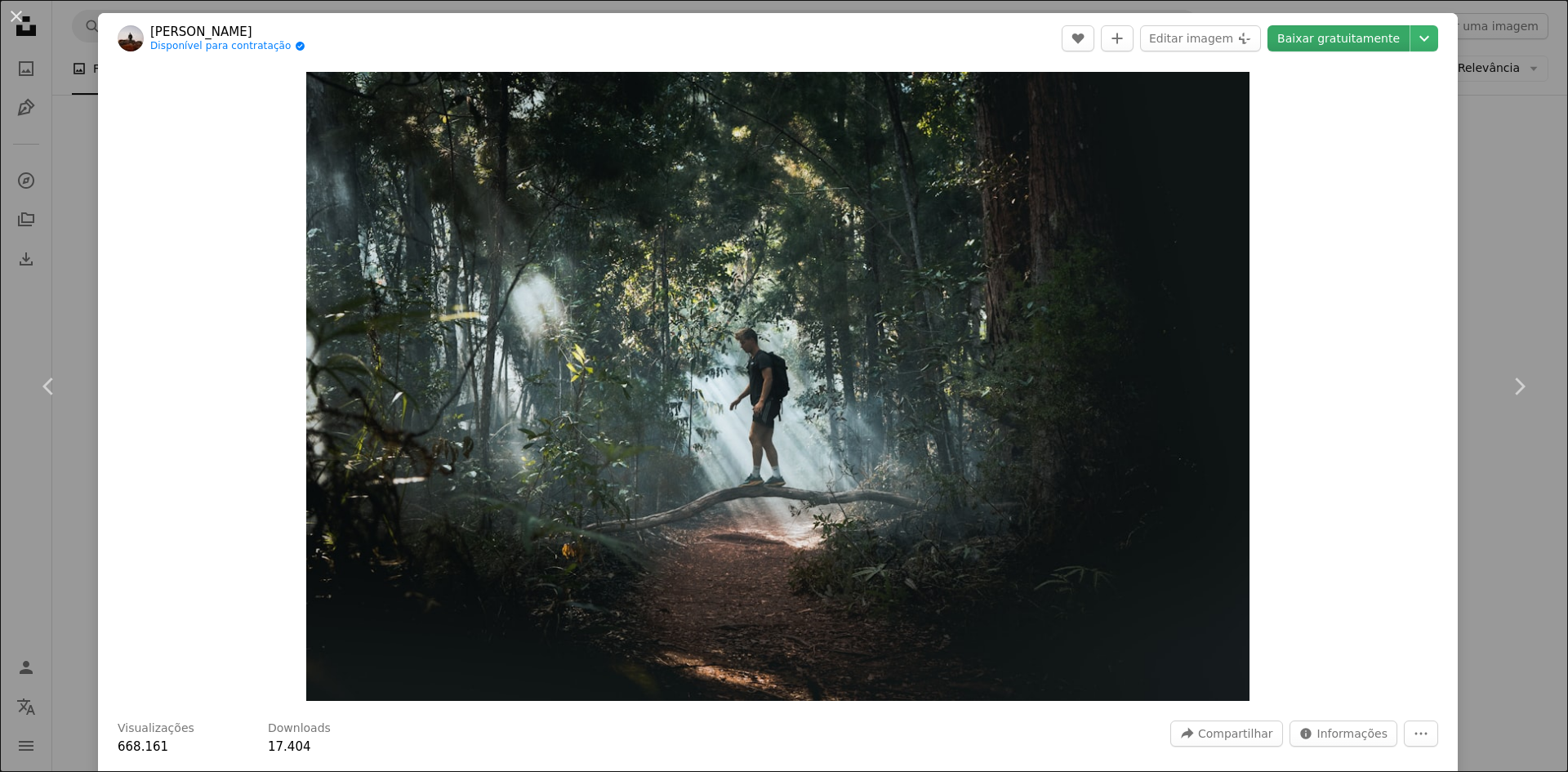
click at [1335, 44] on link "Baixar gratuitamente" at bounding box center [1339, 38] width 142 height 26
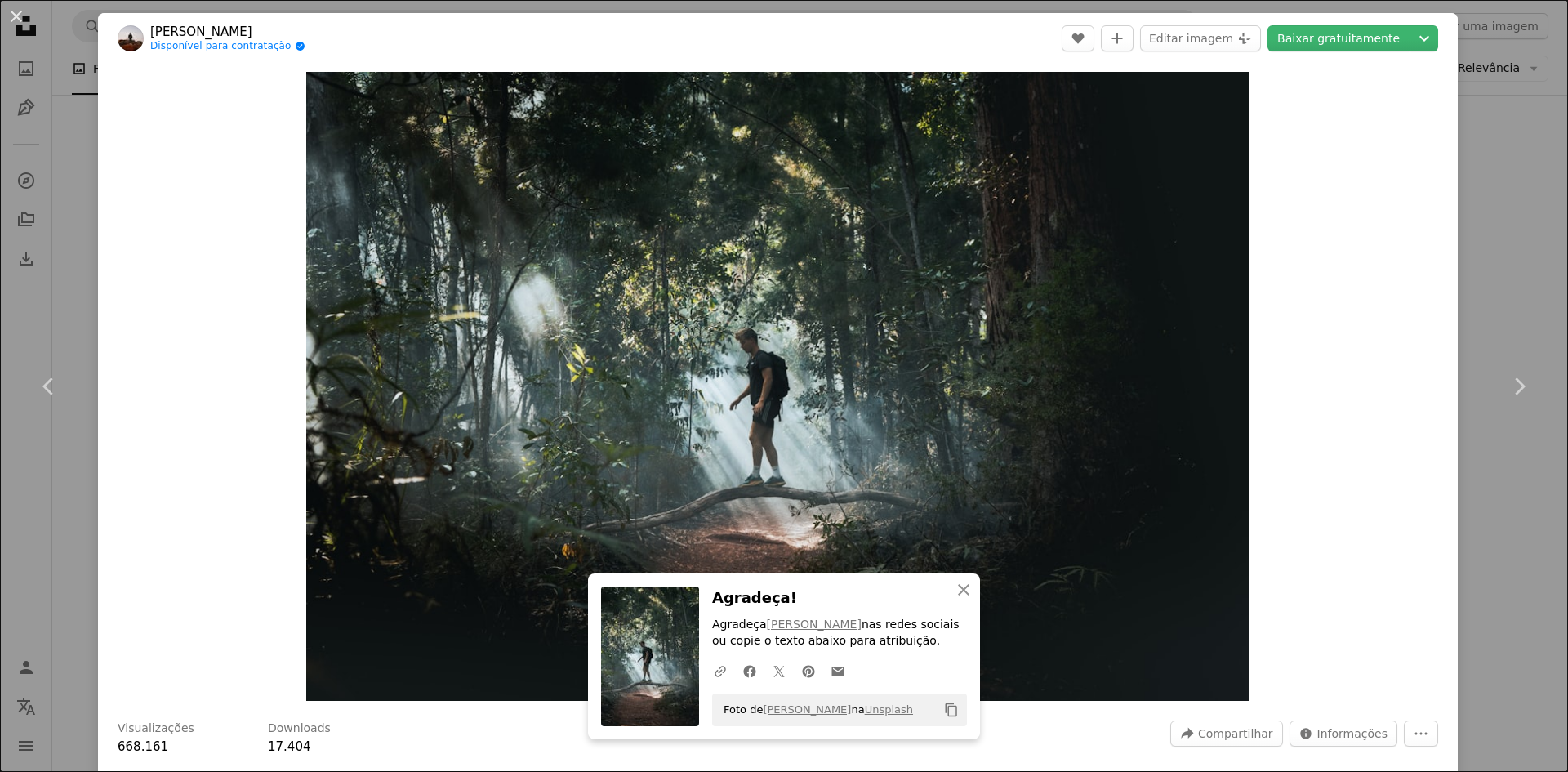
click at [1486, 131] on div "An X shape Chevron left Chevron right [PERSON_NAME] Disponível para contratação…" at bounding box center [784, 386] width 1568 height 772
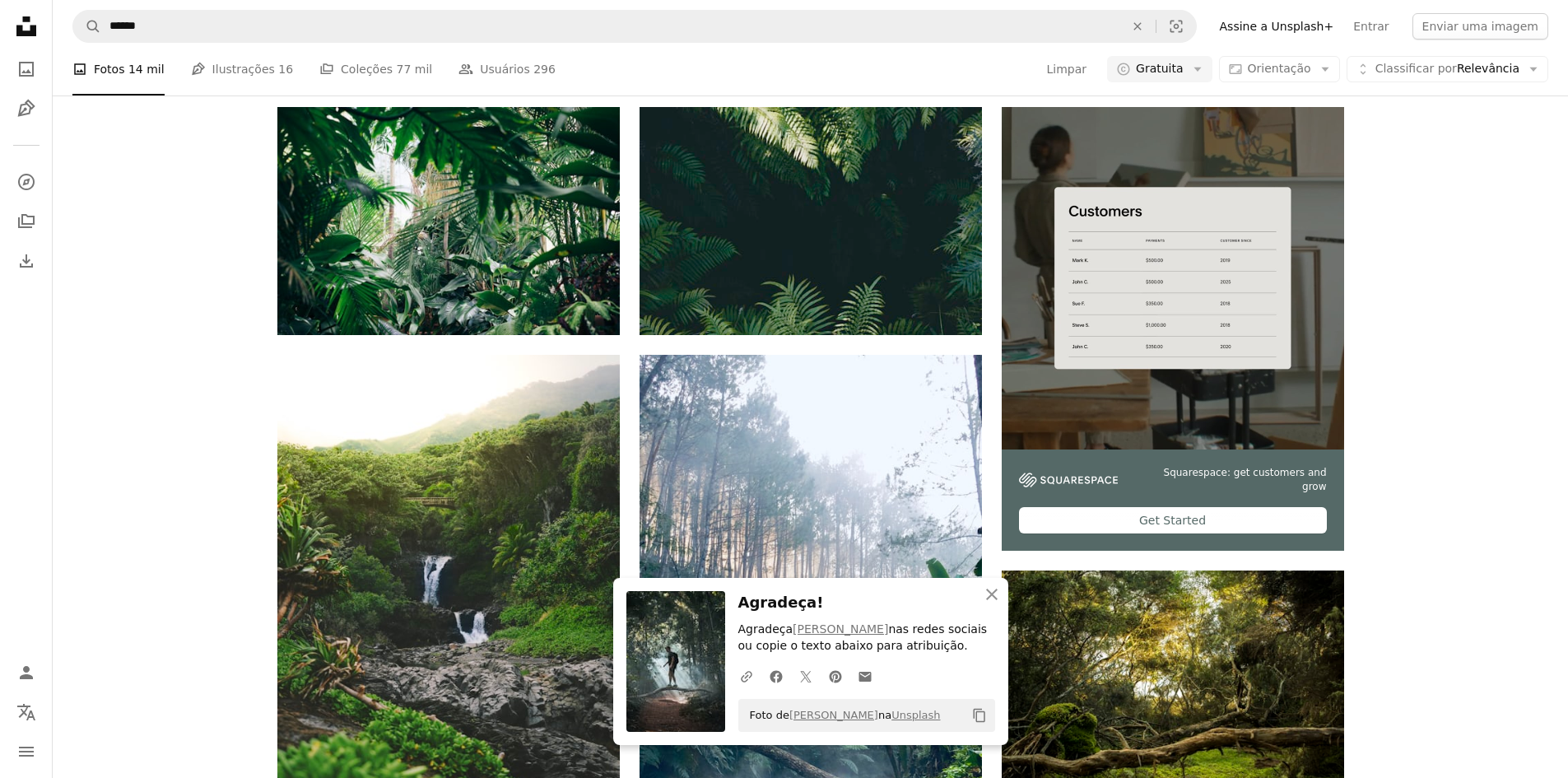
scroll to position [12257, 0]
click at [996, 590] on icon "button" at bounding box center [991, 594] width 11 height 11
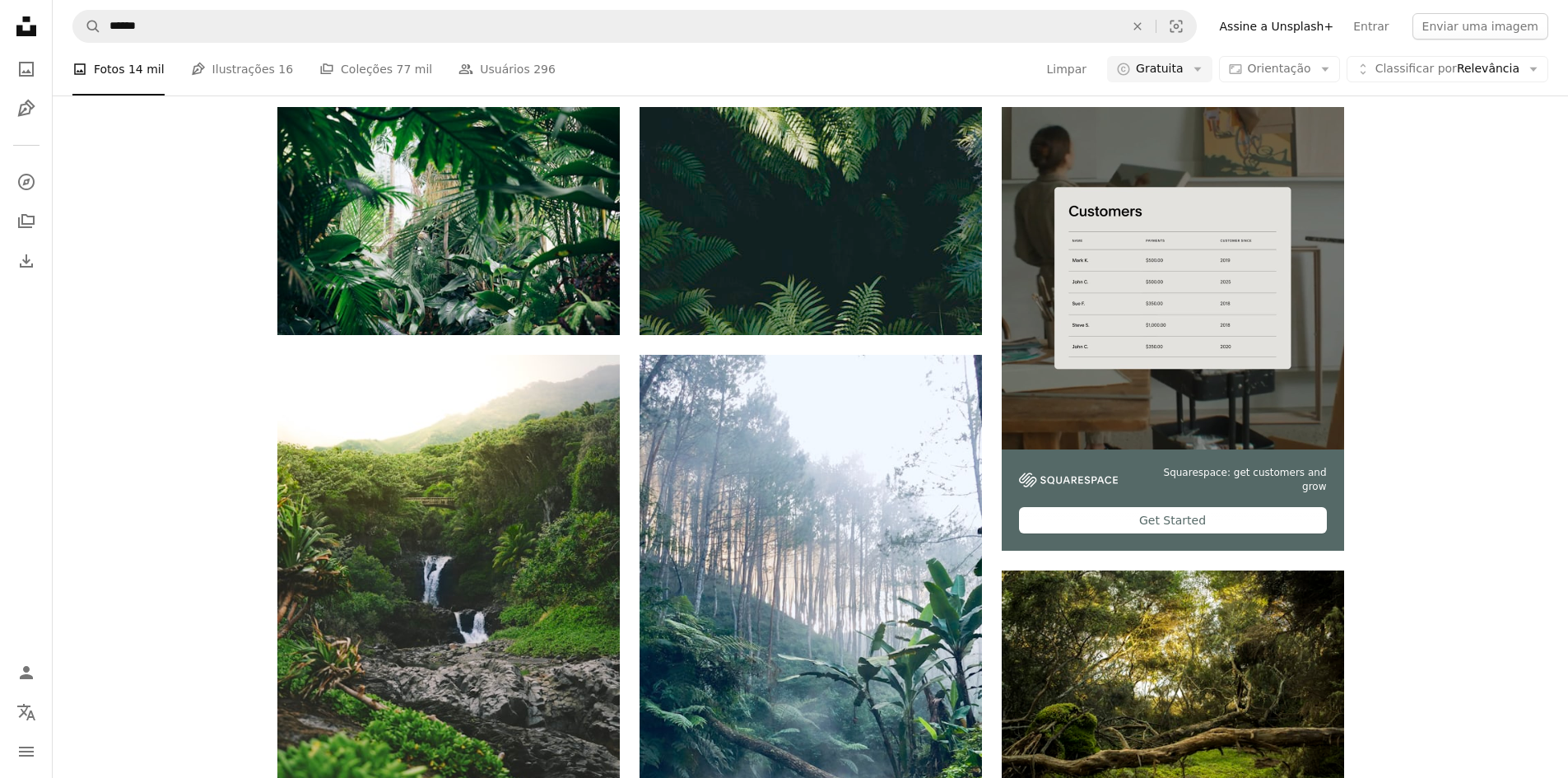
scroll to position [15467, 0]
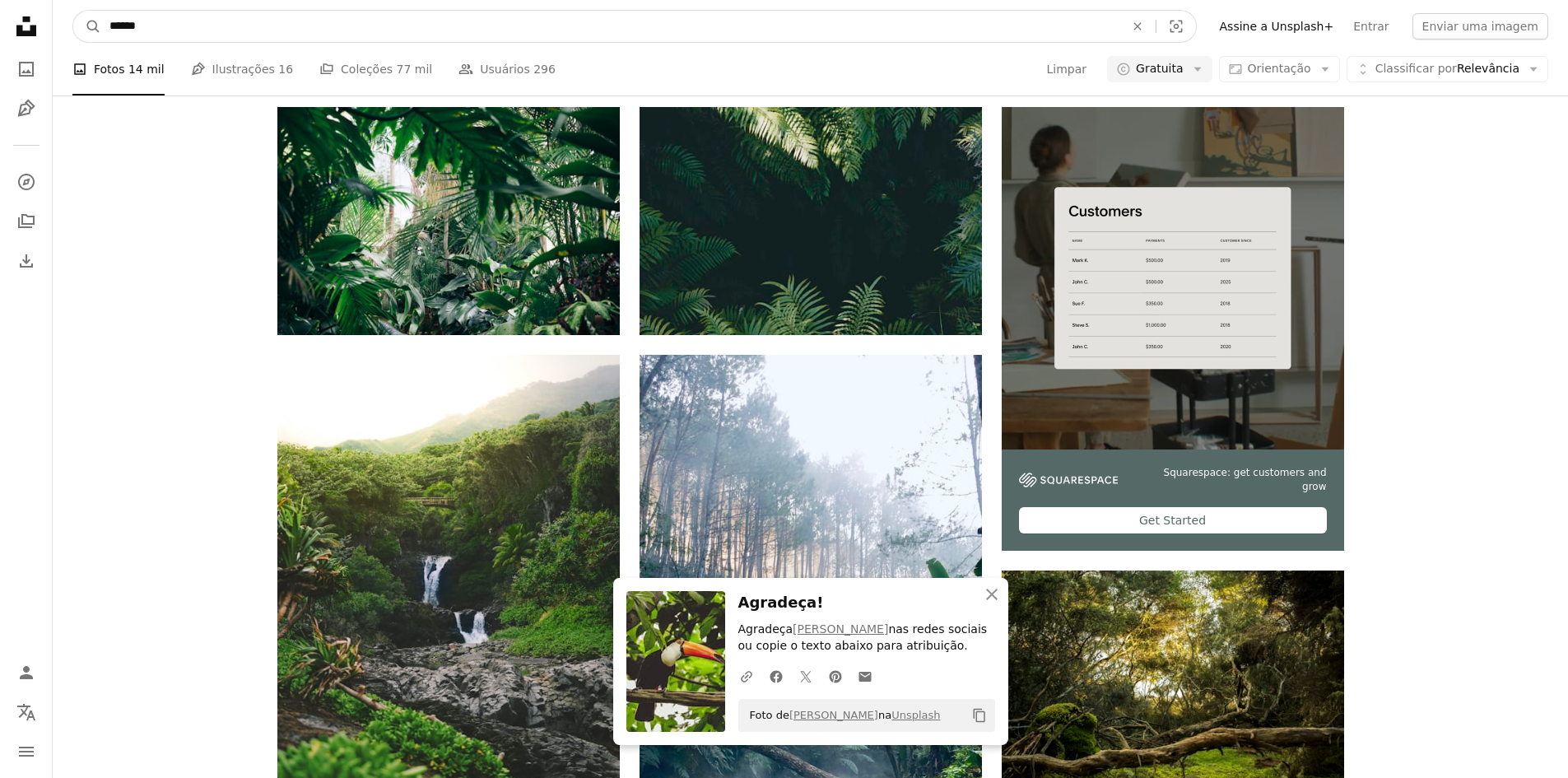
click at [264, 15] on input "******" at bounding box center [609, 26] width 1018 height 31
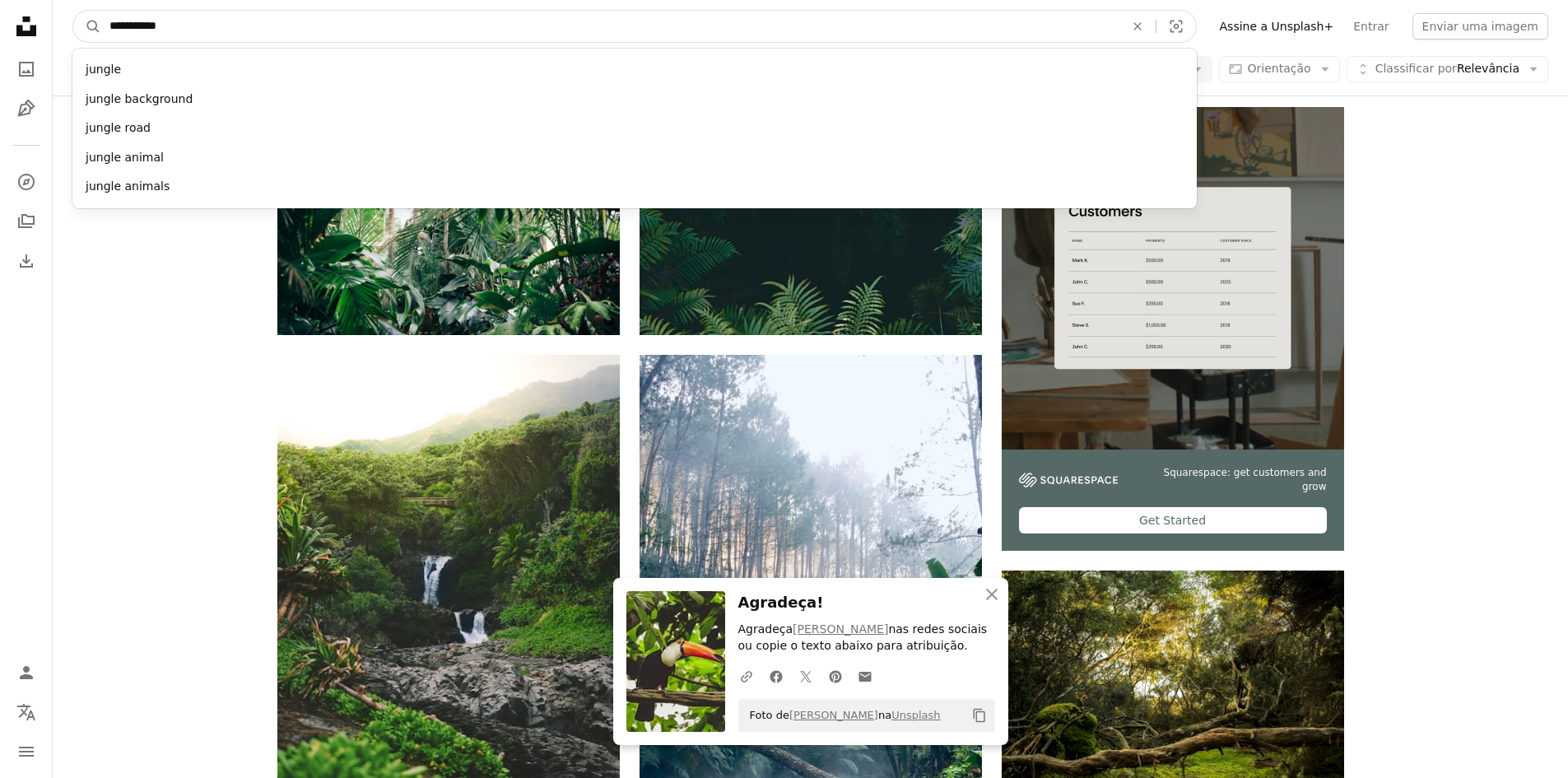
type input "**********"
click button "A magnifying glass" at bounding box center [87, 26] width 28 height 31
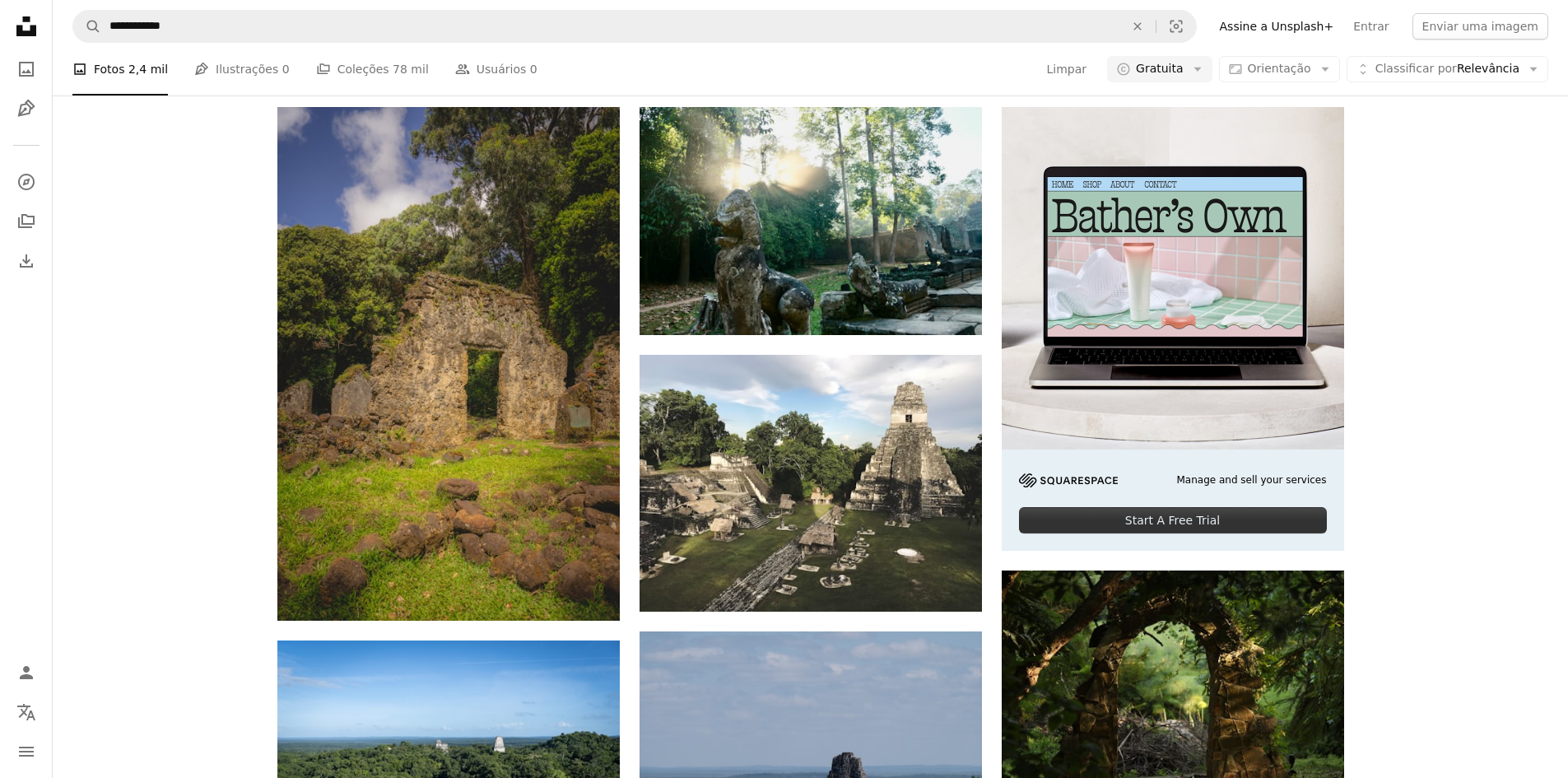
scroll to position [10285, 0]
